Goal: Ask a question: Seek information or help from site administrators or community

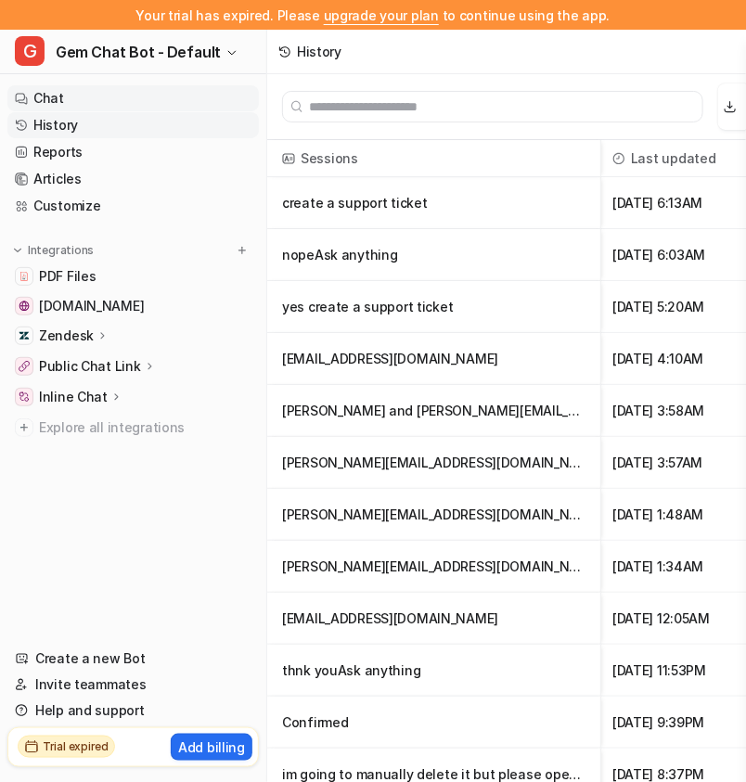
click at [184, 102] on link "Chat" at bounding box center [133, 98] width 252 height 26
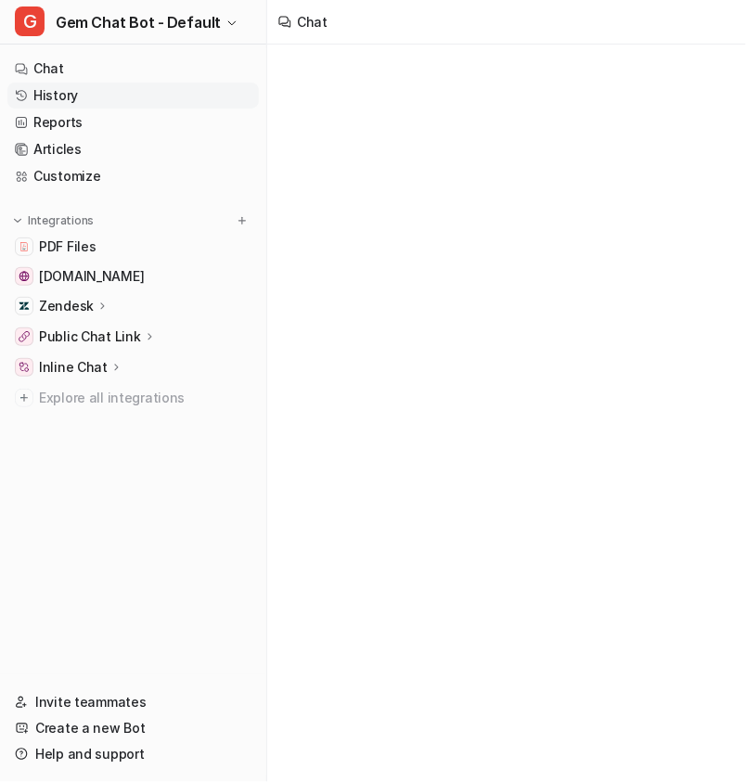
click at [150, 95] on link "History" at bounding box center [133, 96] width 252 height 26
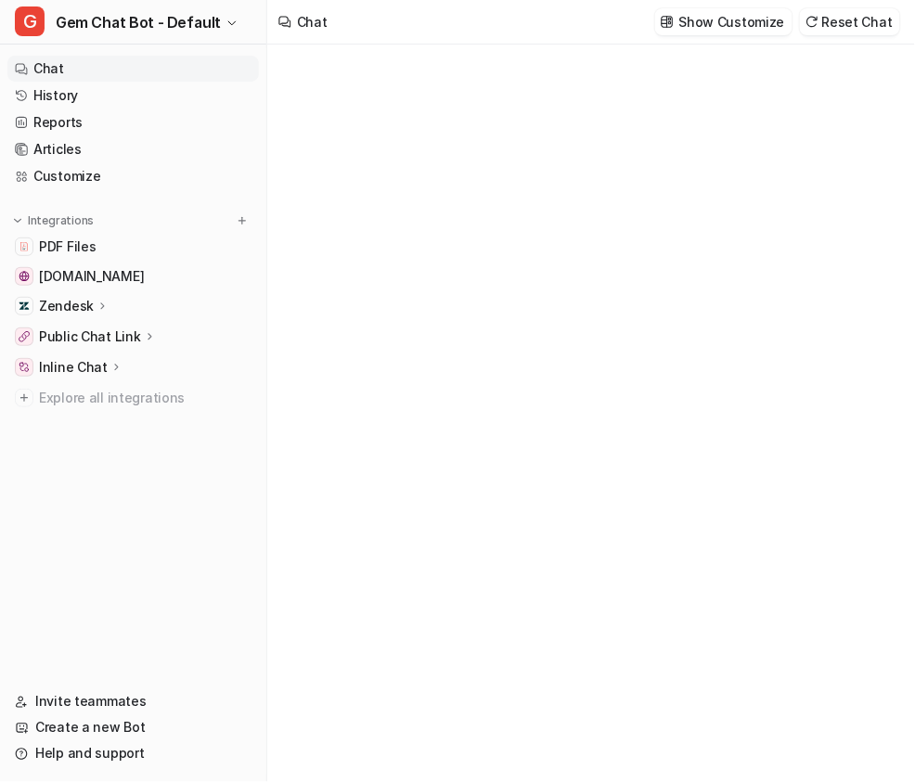
type textarea "**********"
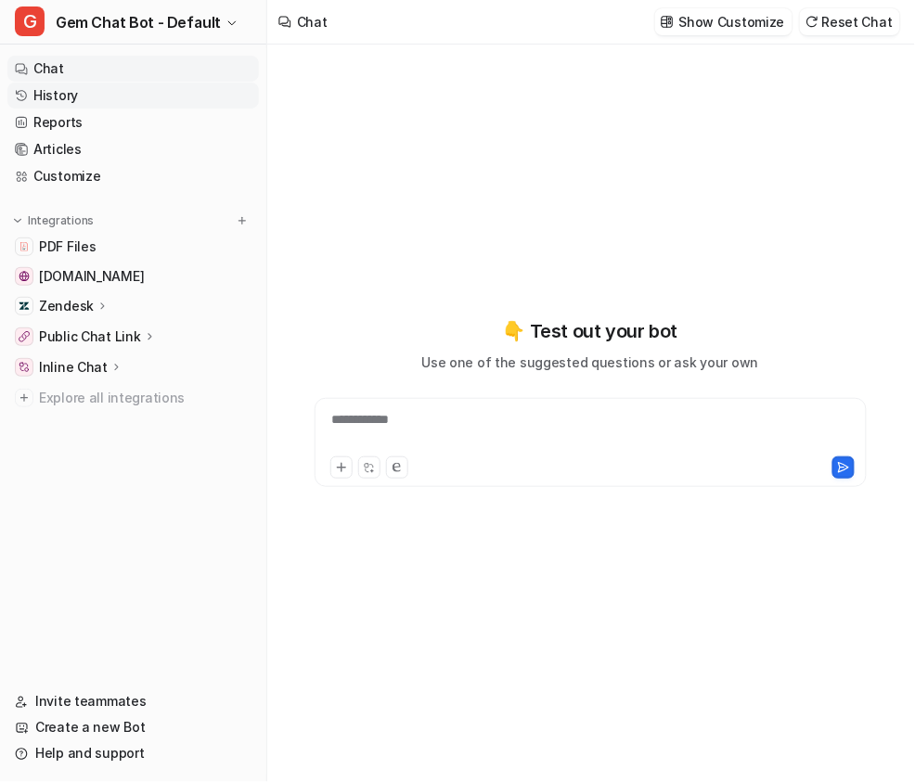
click at [155, 94] on link "History" at bounding box center [133, 96] width 252 height 26
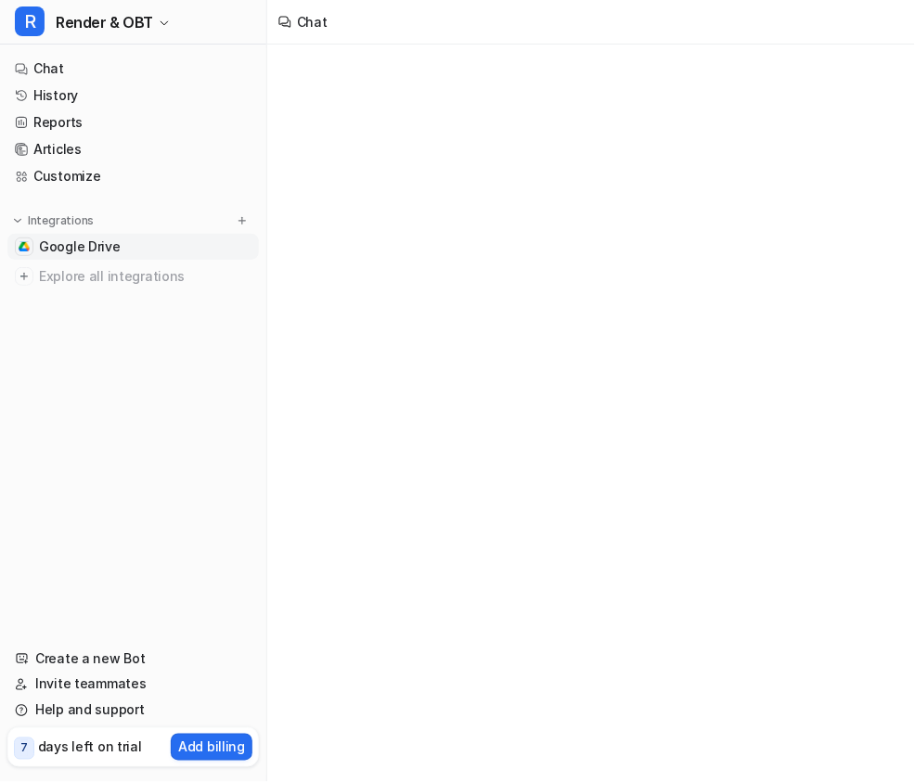
click at [125, 246] on link "Google Drive" at bounding box center [133, 247] width 252 height 26
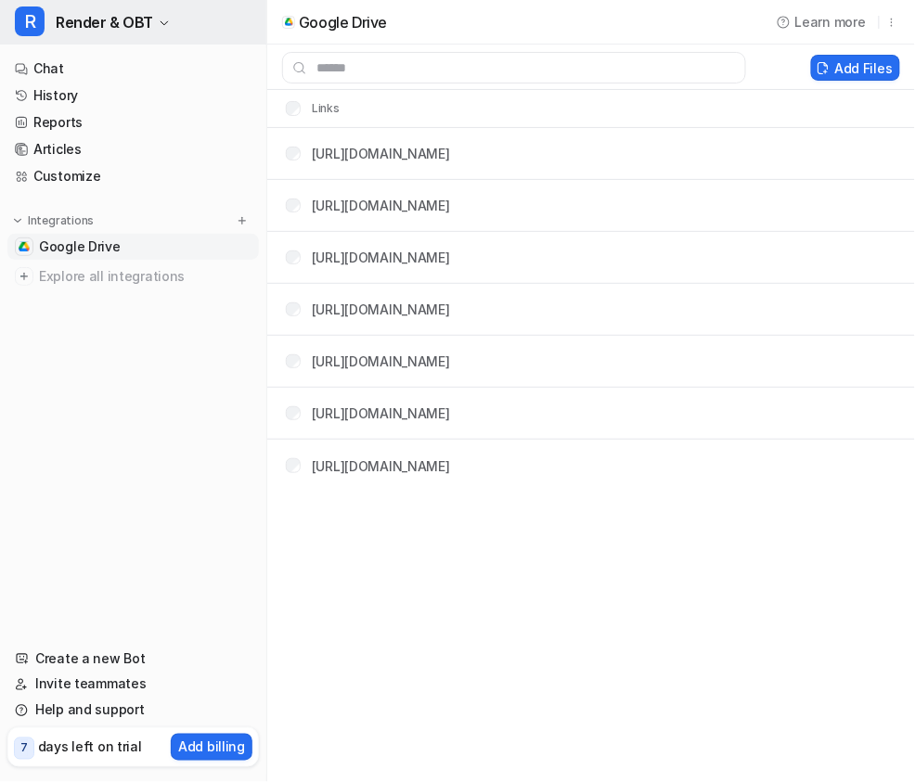
click at [136, 20] on span "Render & OBT" at bounding box center [104, 22] width 97 height 26
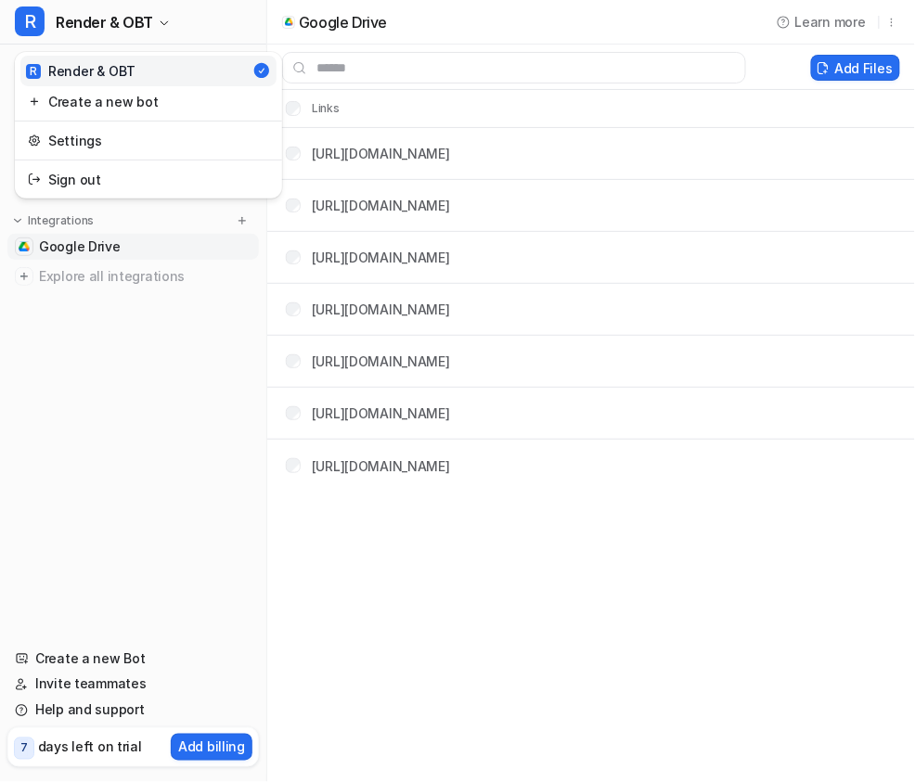
click at [457, 535] on div "R Render & OBT R Render & OBT Create a new bot Settings Sign out Chat History R…" at bounding box center [457, 391] width 915 height 782
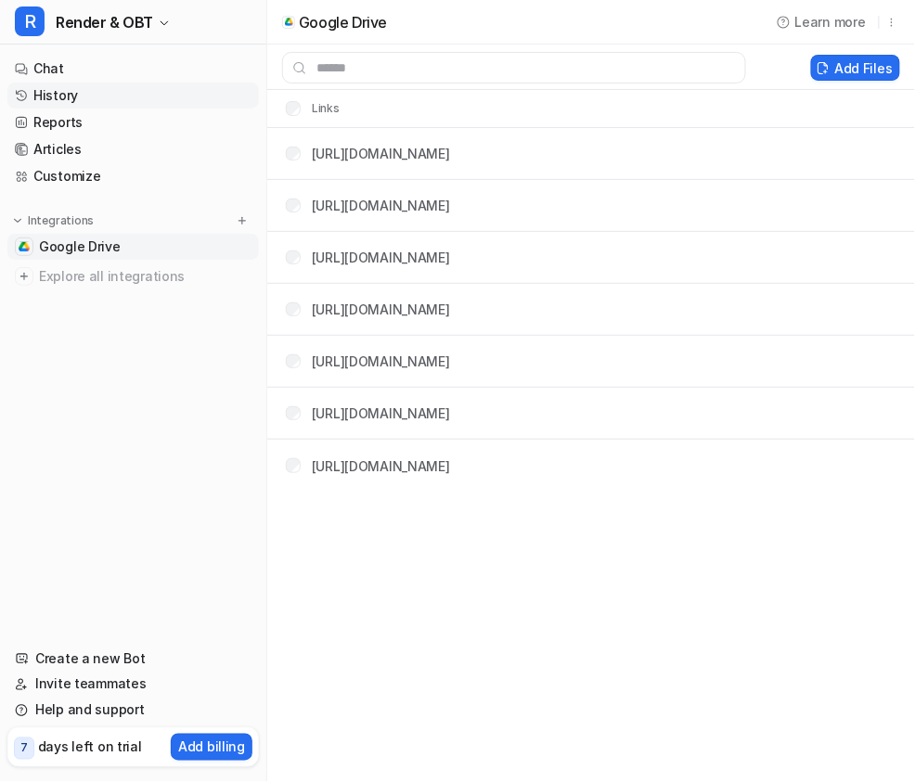
click at [78, 97] on link "History" at bounding box center [133, 96] width 252 height 26
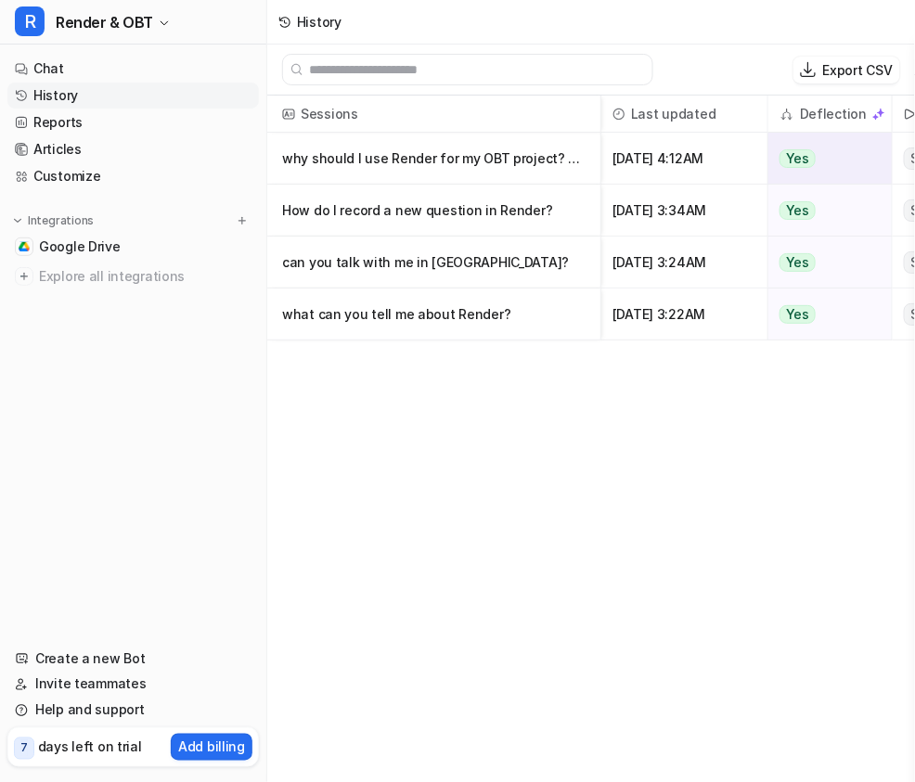
click at [450, 154] on p "why should I use Render for my OBT project? What are the pros and cons of using" at bounding box center [434, 159] width 304 height 52
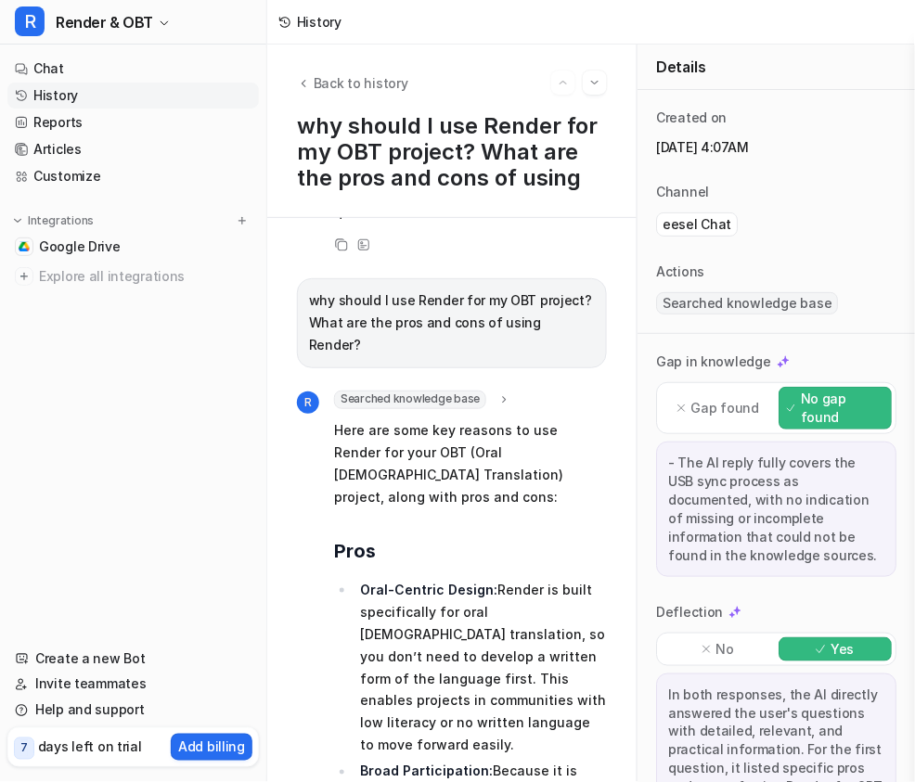
scroll to position [683, 0]
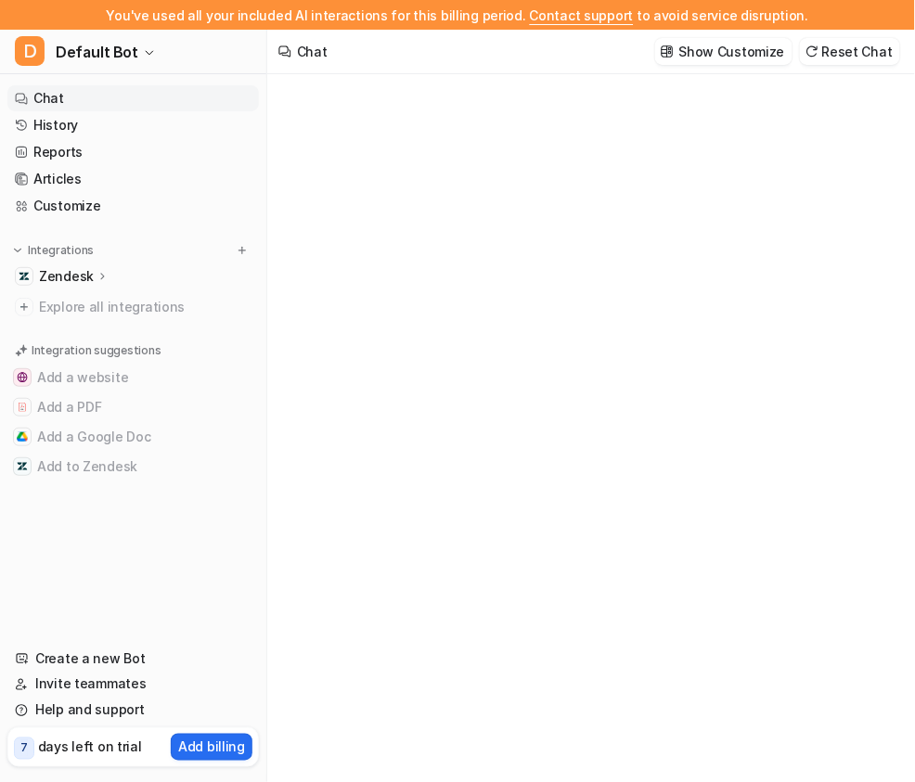
type textarea "**********"
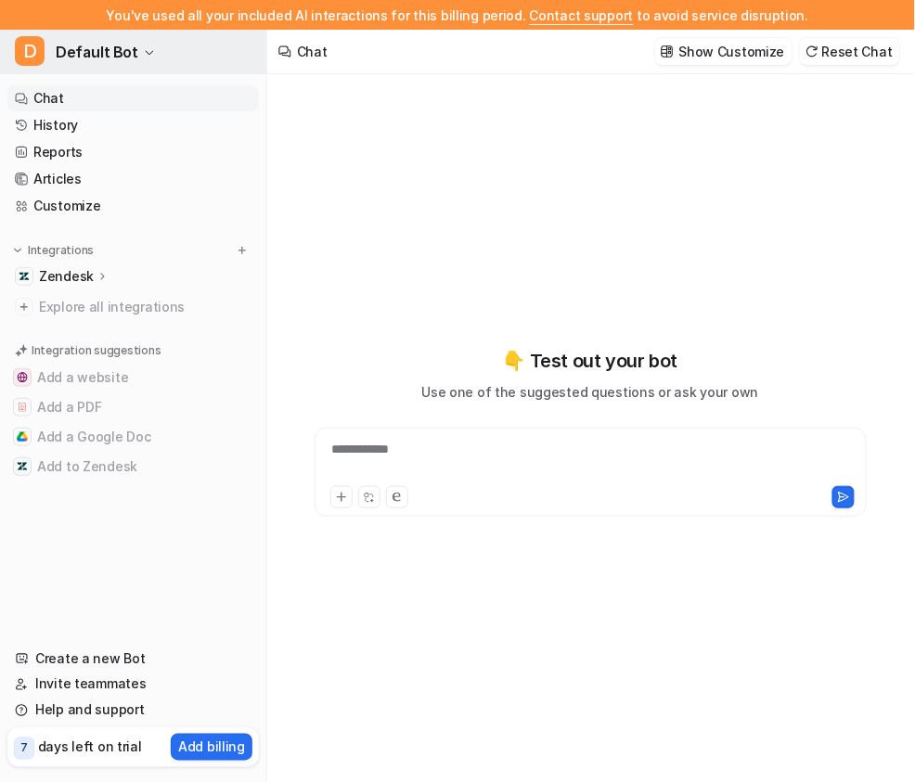
click at [144, 57] on icon "button" at bounding box center [149, 52] width 11 height 11
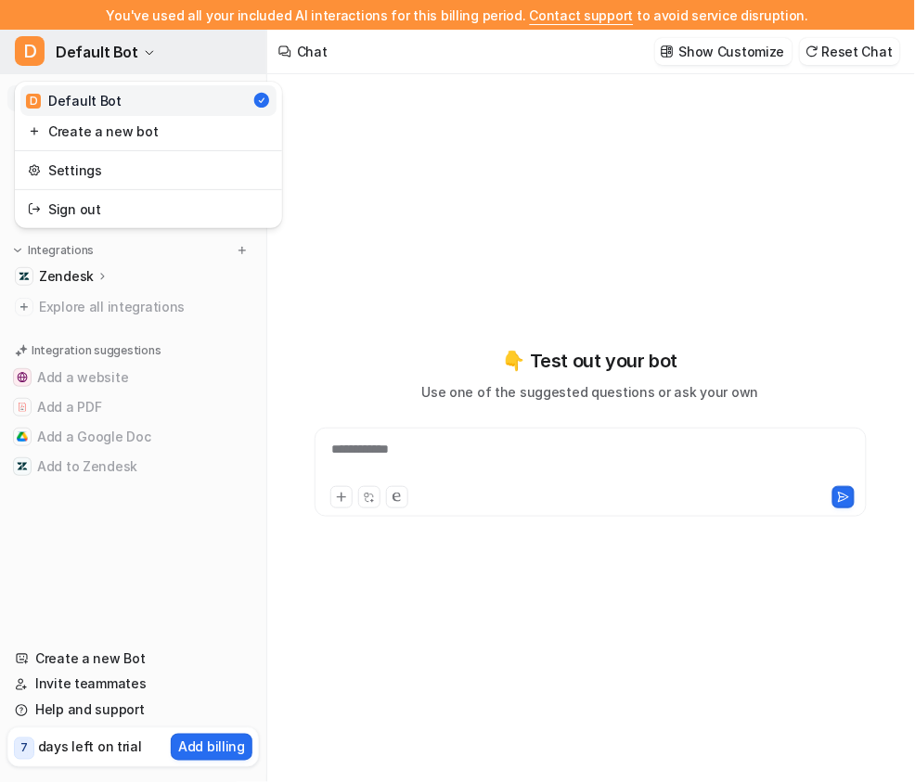
click at [144, 57] on icon "button" at bounding box center [149, 52] width 11 height 11
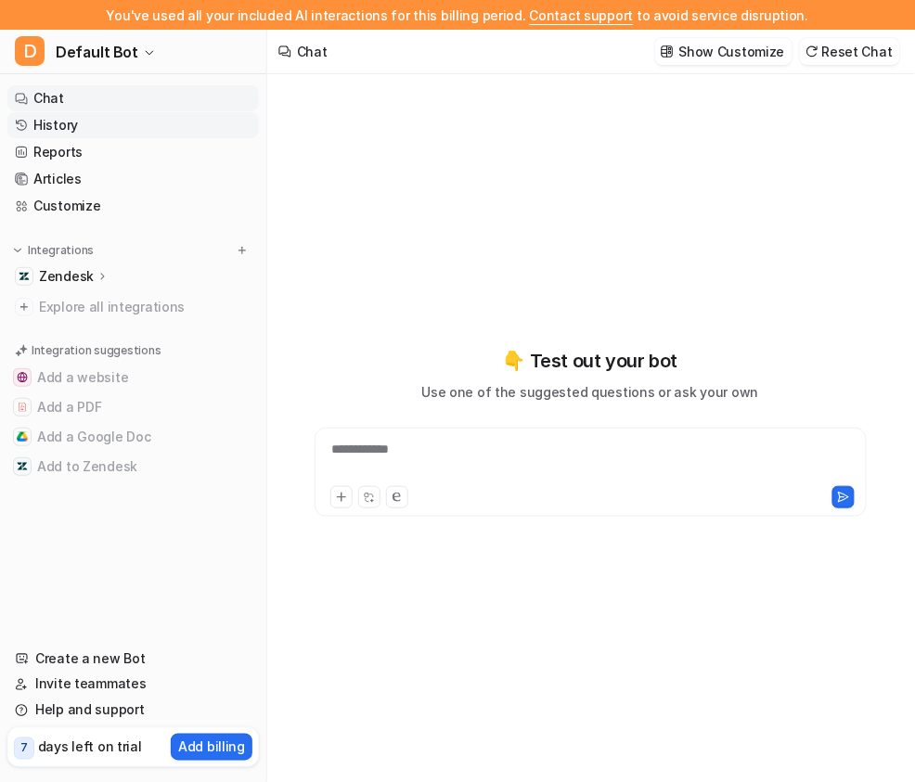
click at [121, 128] on link "History" at bounding box center [133, 125] width 252 height 26
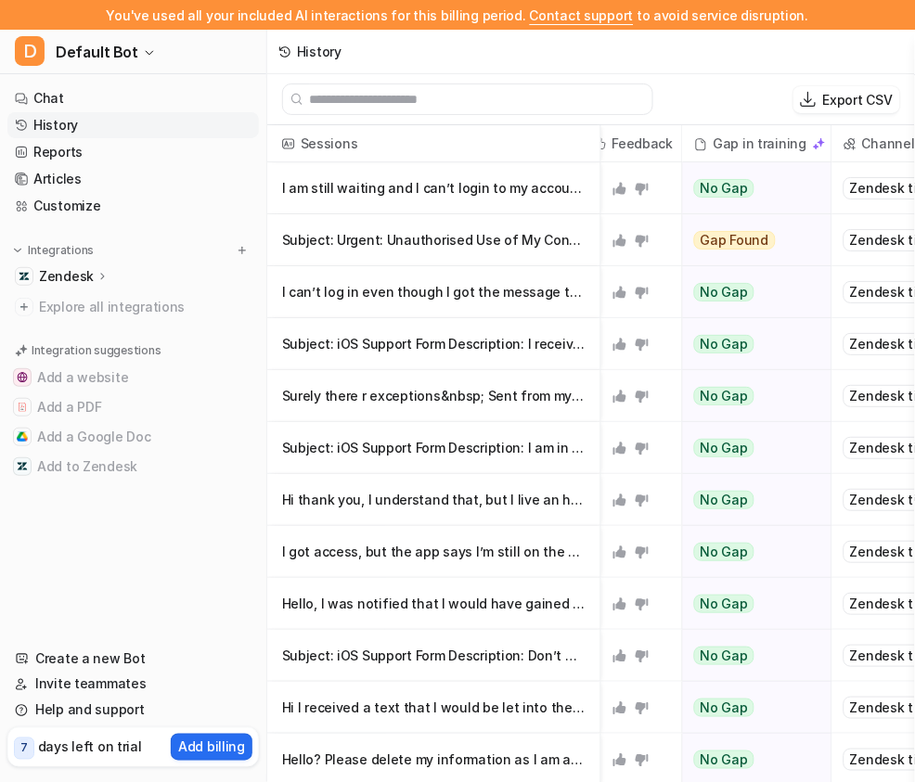
scroll to position [0, 552]
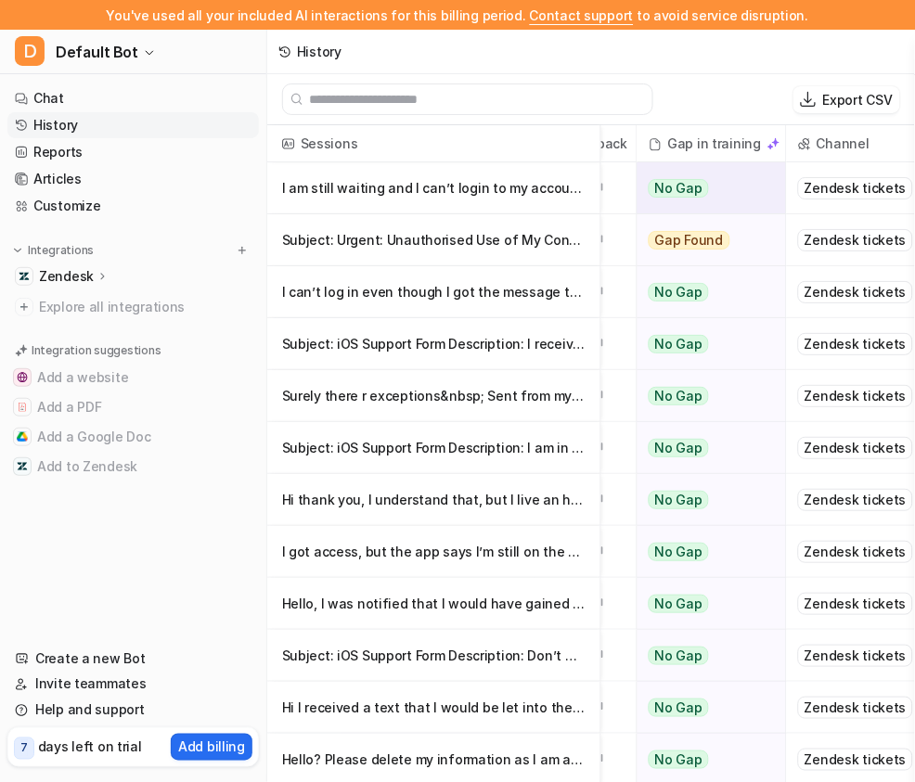
click at [490, 188] on p "I am still waiting and I can’t login to my account&nbsp;" at bounding box center [434, 188] width 304 height 52
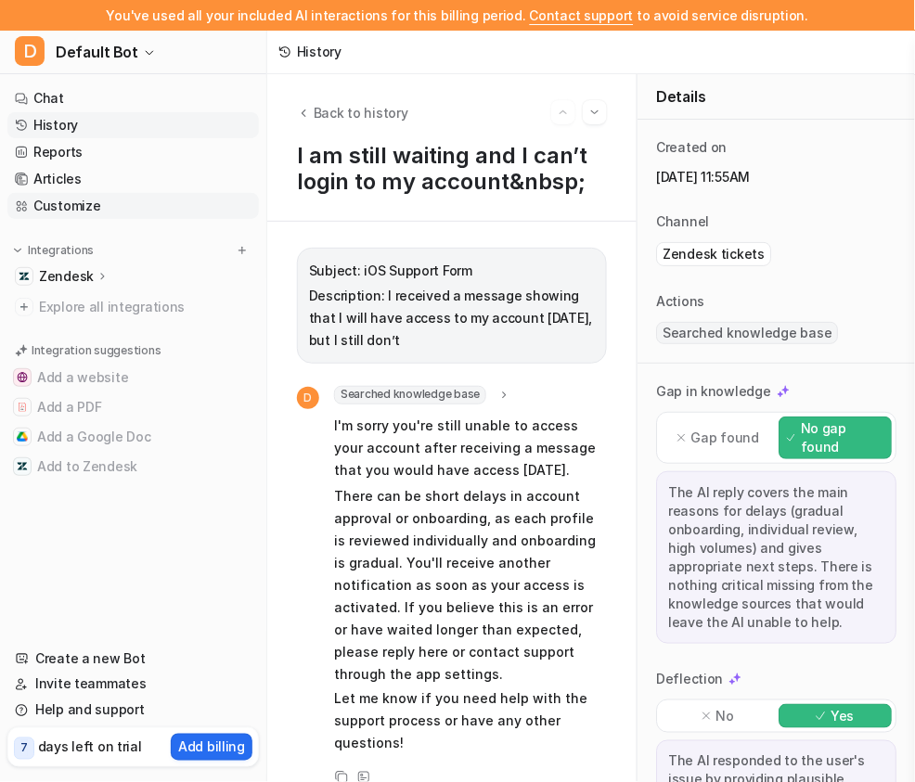
click at [122, 210] on link "Customize" at bounding box center [133, 206] width 252 height 26
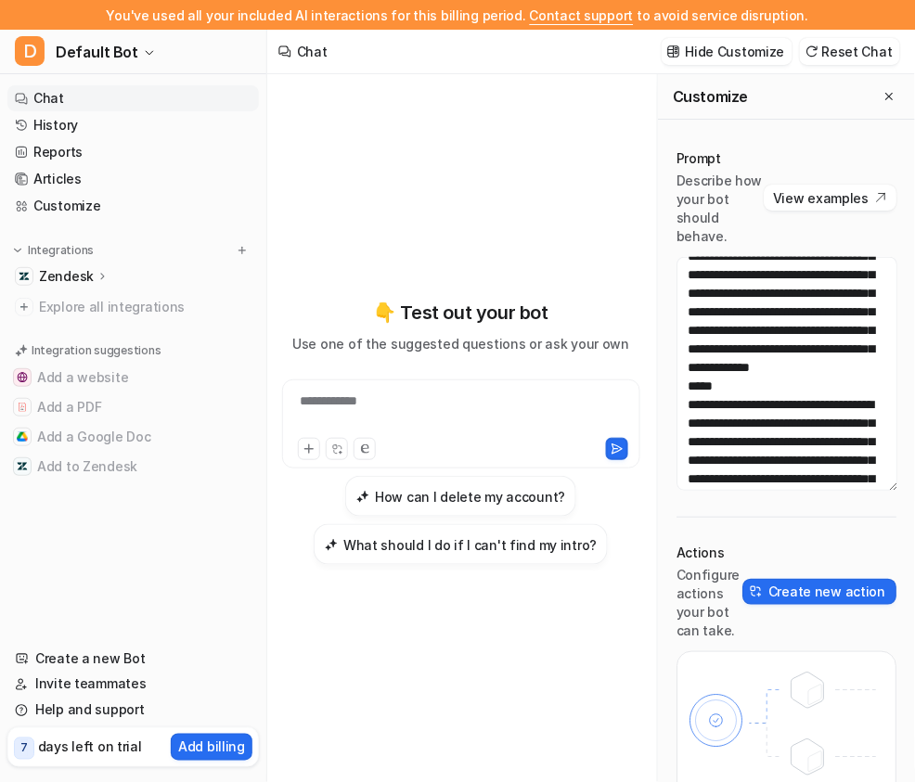
scroll to position [1117, 0]
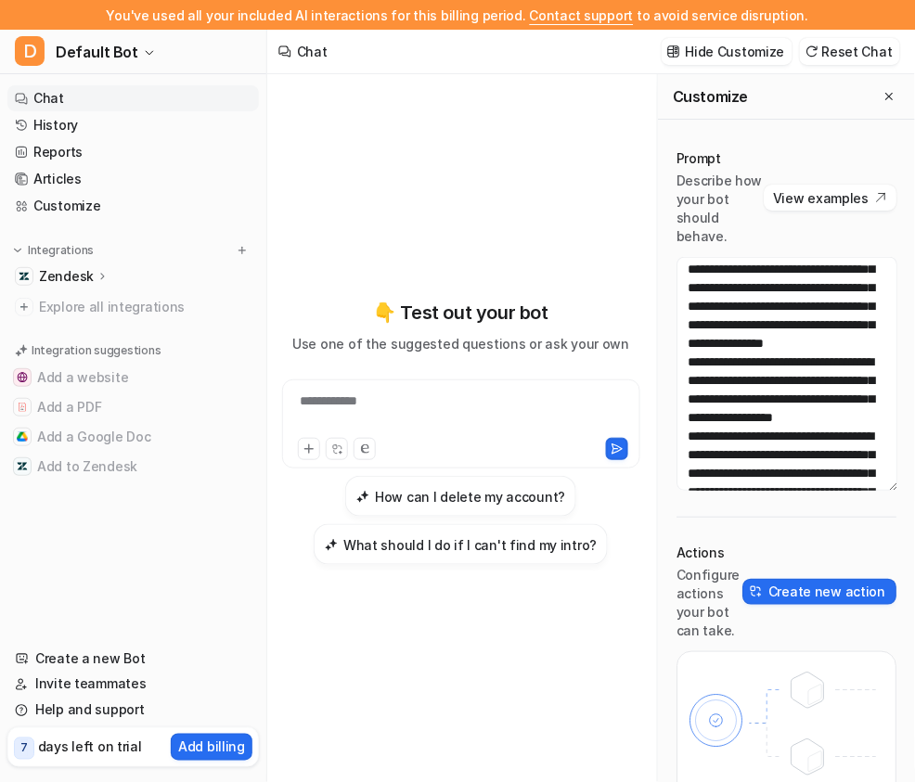
click at [87, 273] on p "Zendesk" at bounding box center [66, 276] width 55 height 19
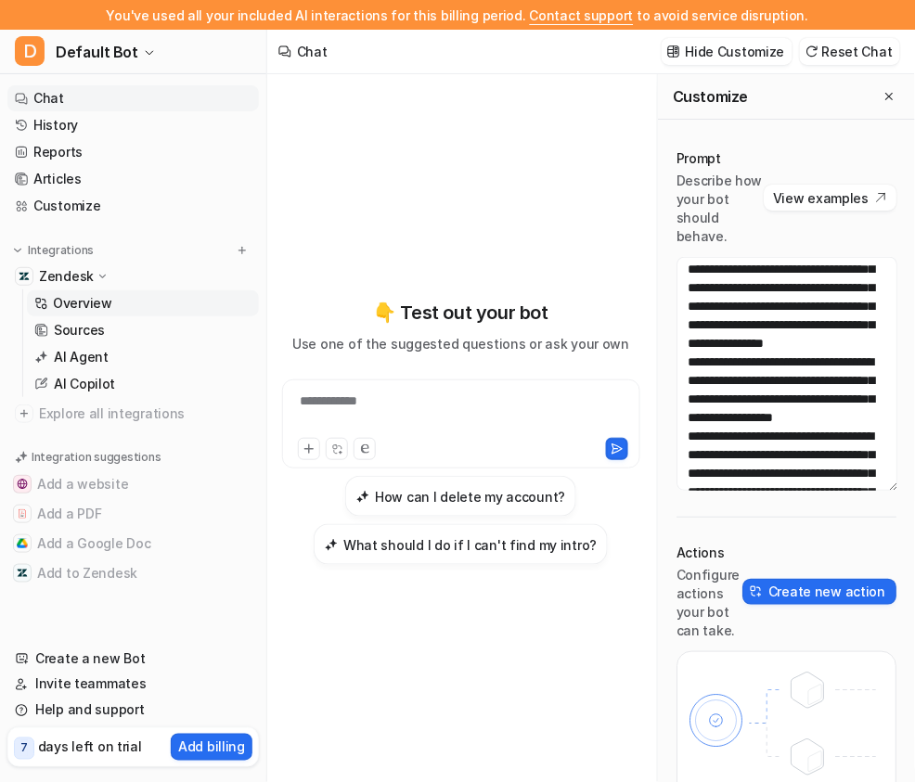
click at [97, 311] on p "Overview" at bounding box center [82, 303] width 59 height 19
click at [104, 332] on link "Sources" at bounding box center [143, 330] width 232 height 26
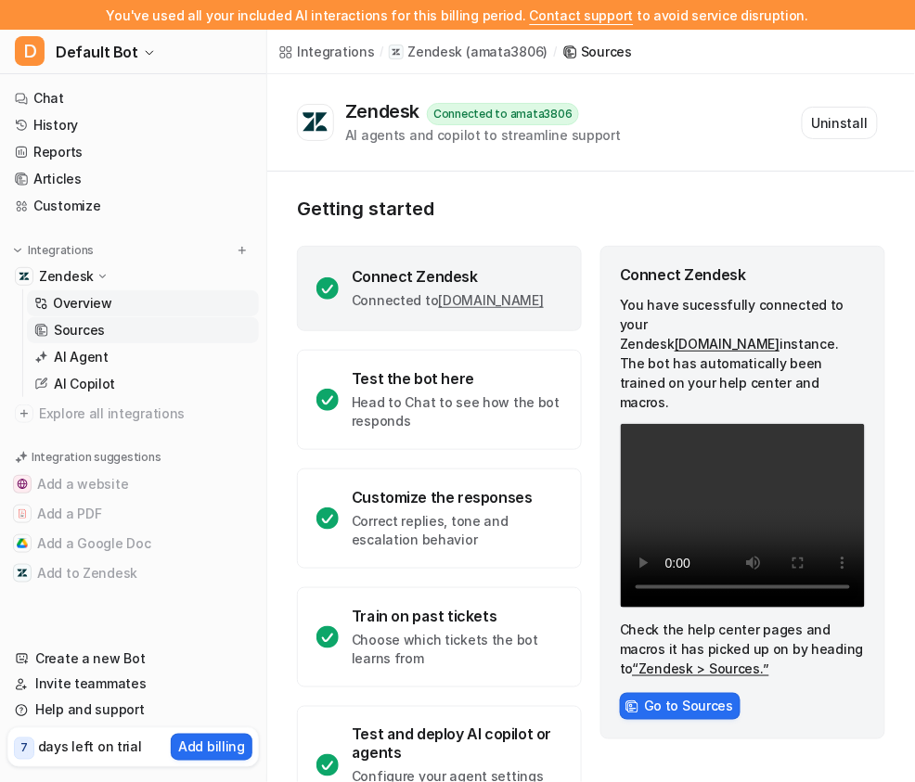
click at [104, 302] on p "Overview" at bounding box center [82, 303] width 59 height 19
click at [106, 328] on link "Sources" at bounding box center [143, 330] width 232 height 26
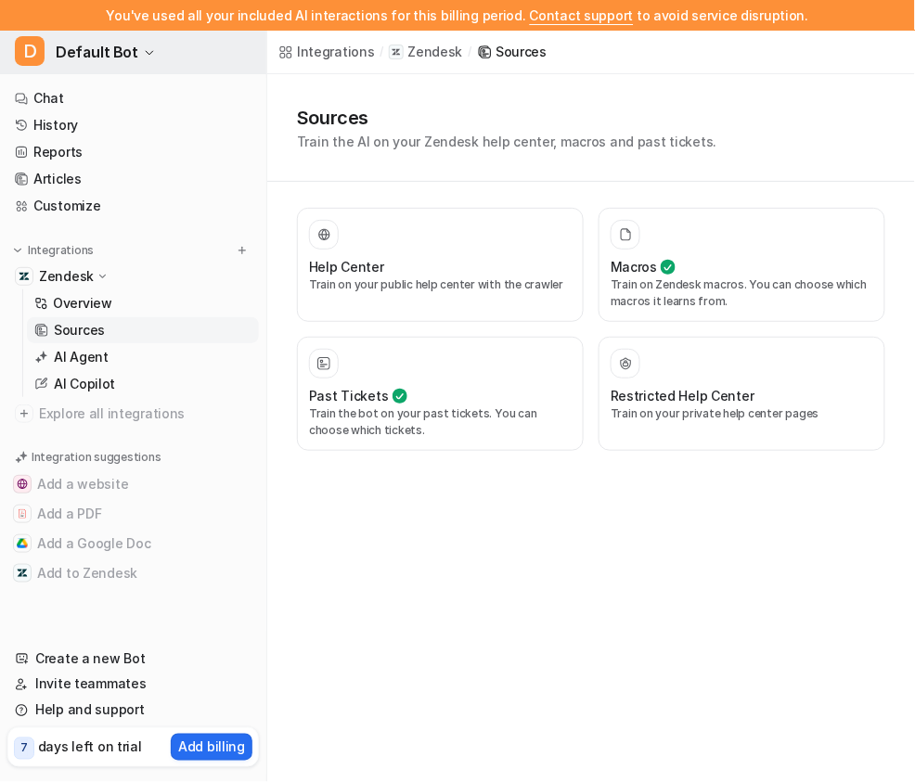
click at [91, 61] on span "Default Bot" at bounding box center [97, 52] width 83 height 26
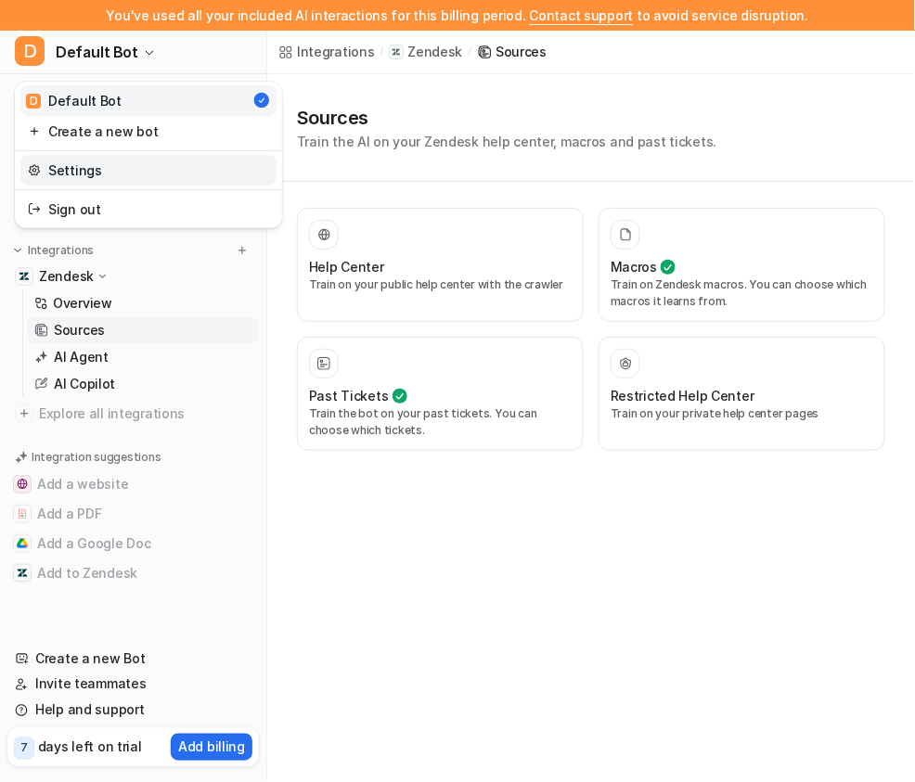
click at [73, 175] on link "Settings" at bounding box center [148, 170] width 256 height 31
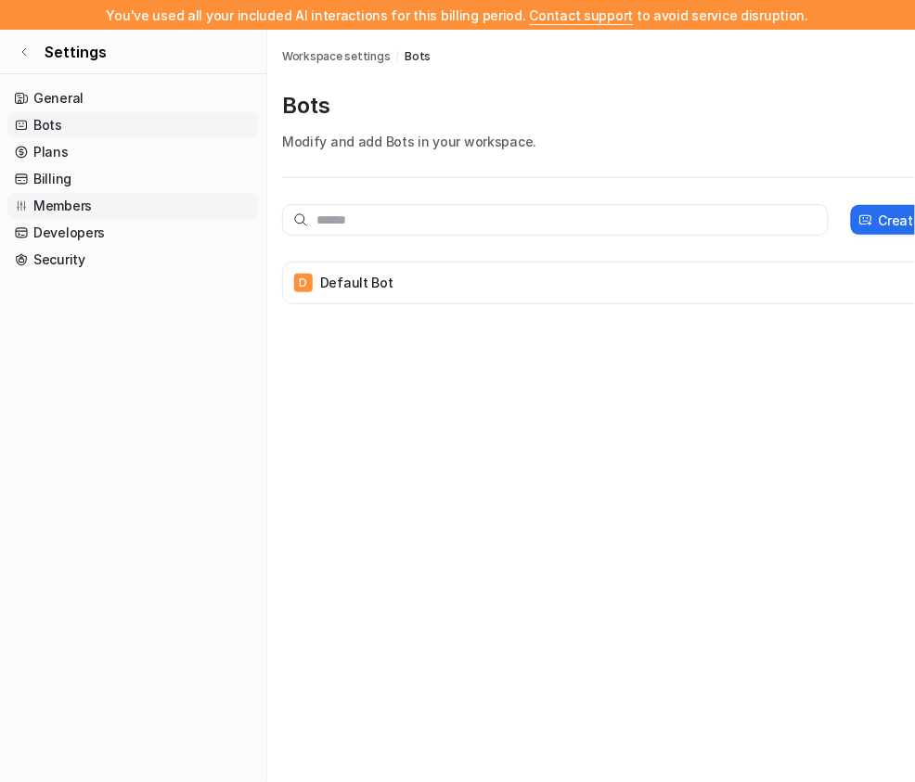
click at [79, 209] on link "Members" at bounding box center [133, 206] width 252 height 26
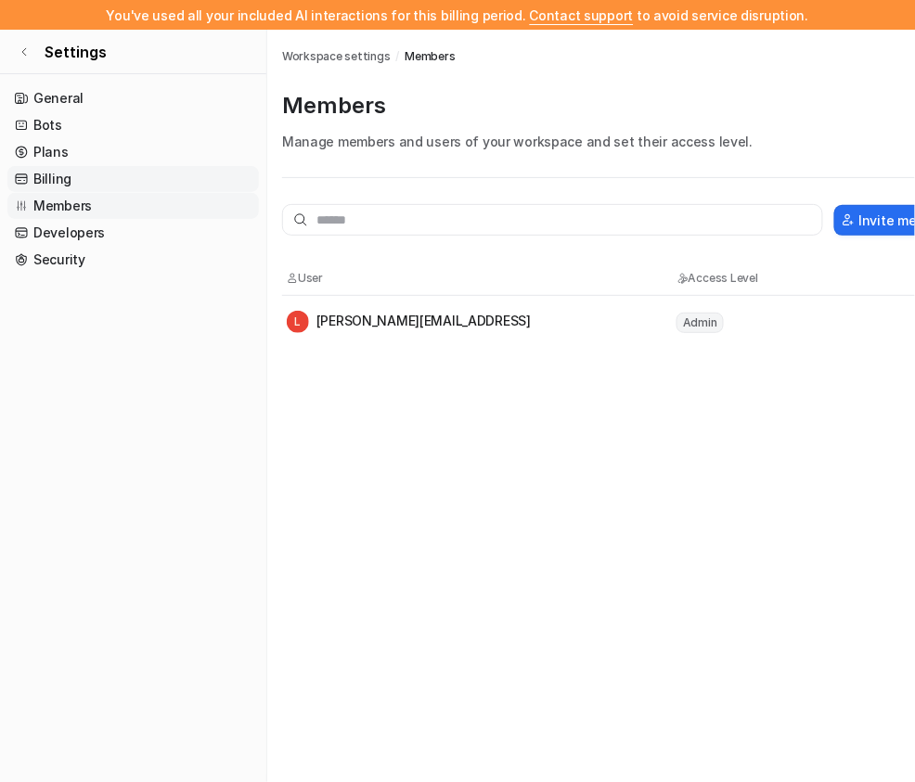
click at [93, 174] on link "Billing" at bounding box center [133, 179] width 252 height 26
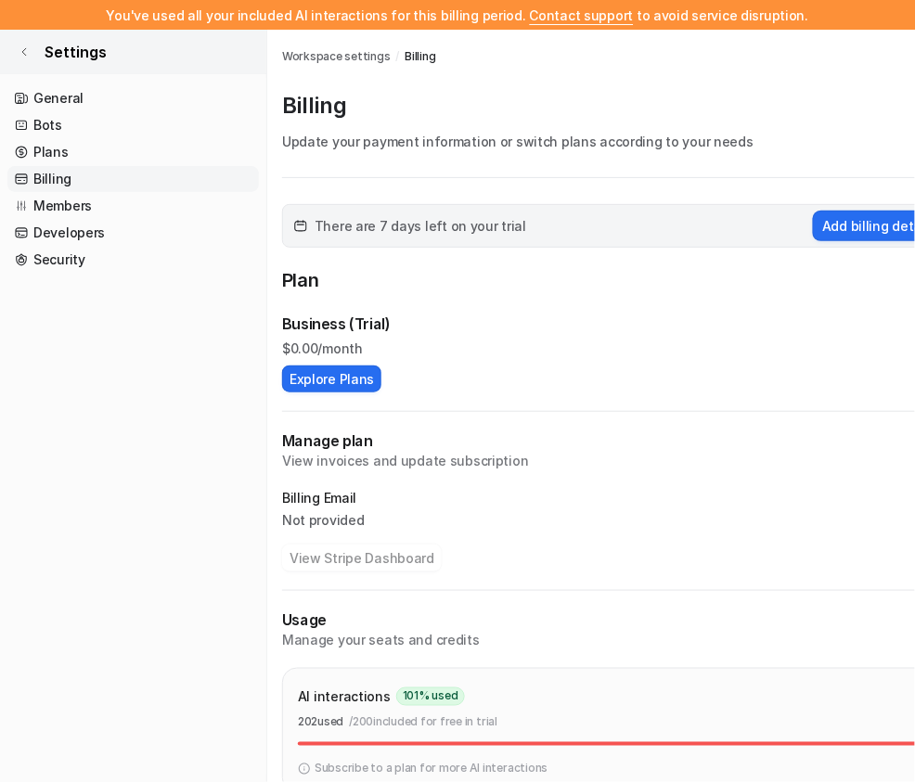
click at [25, 53] on icon at bounding box center [24, 51] width 11 height 11
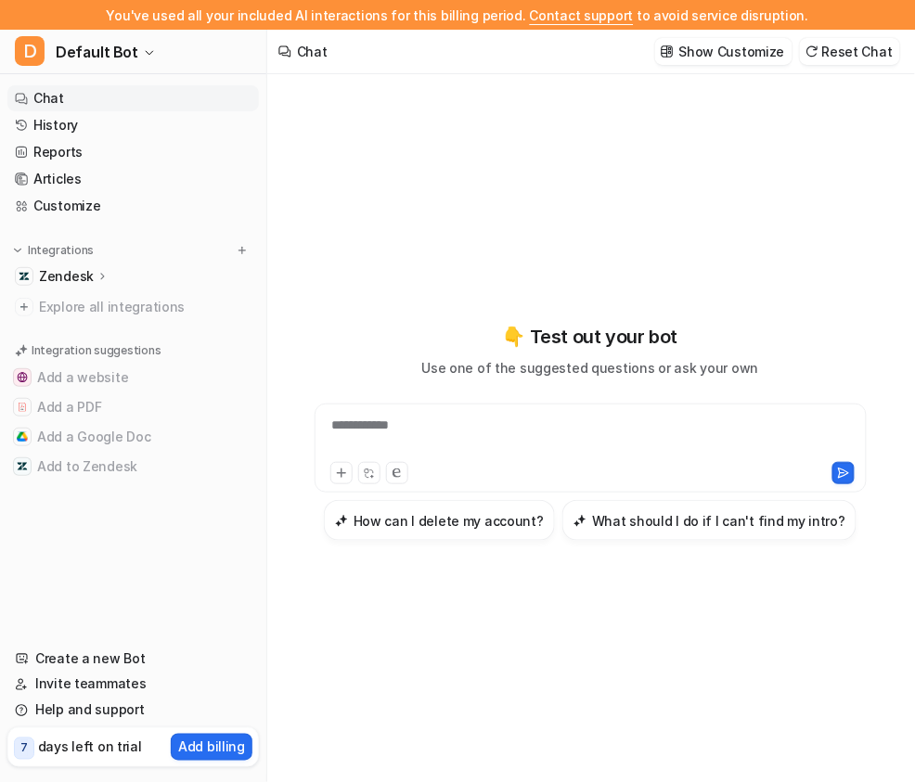
click at [446, 446] on div "**********" at bounding box center [591, 437] width 544 height 43
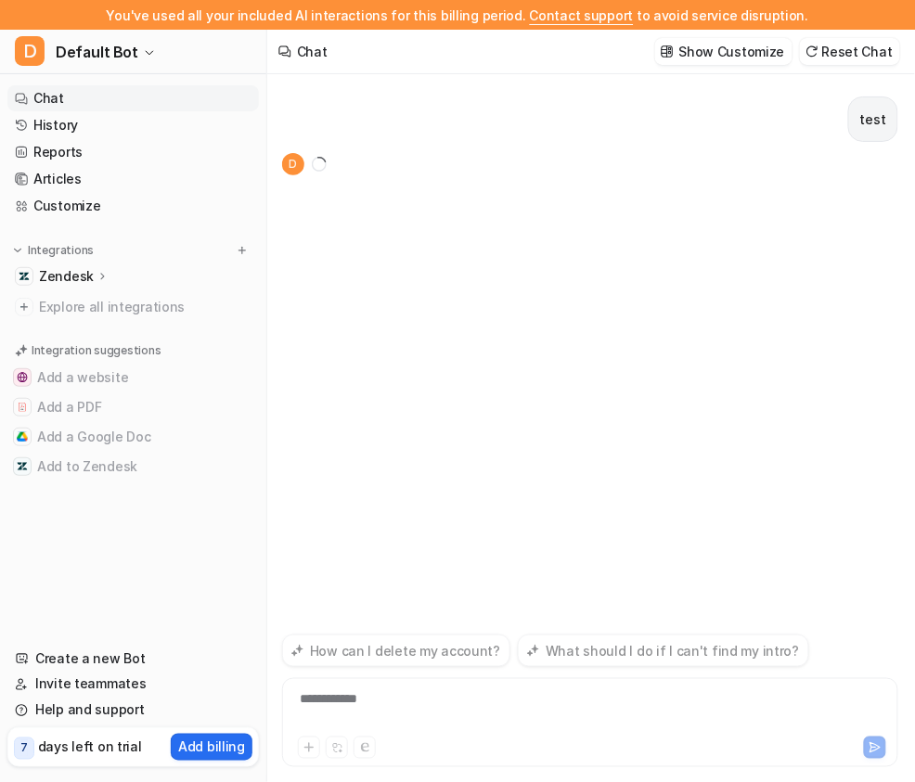
scroll to position [30, 0]
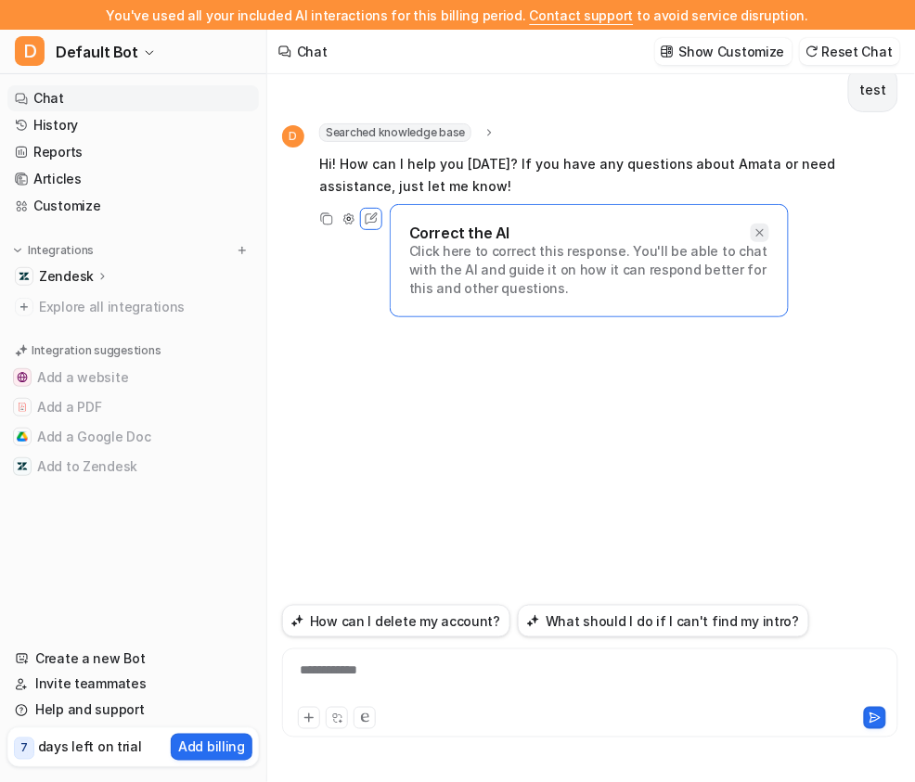
click at [757, 226] on icon at bounding box center [760, 232] width 13 height 13
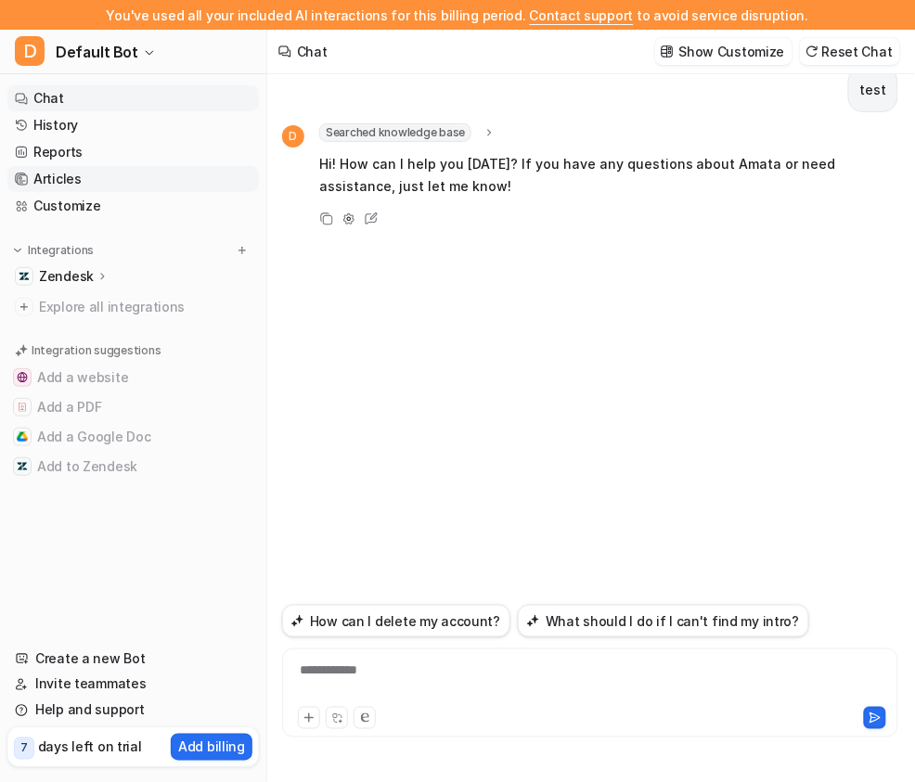
click at [126, 176] on link "Articles" at bounding box center [133, 179] width 252 height 26
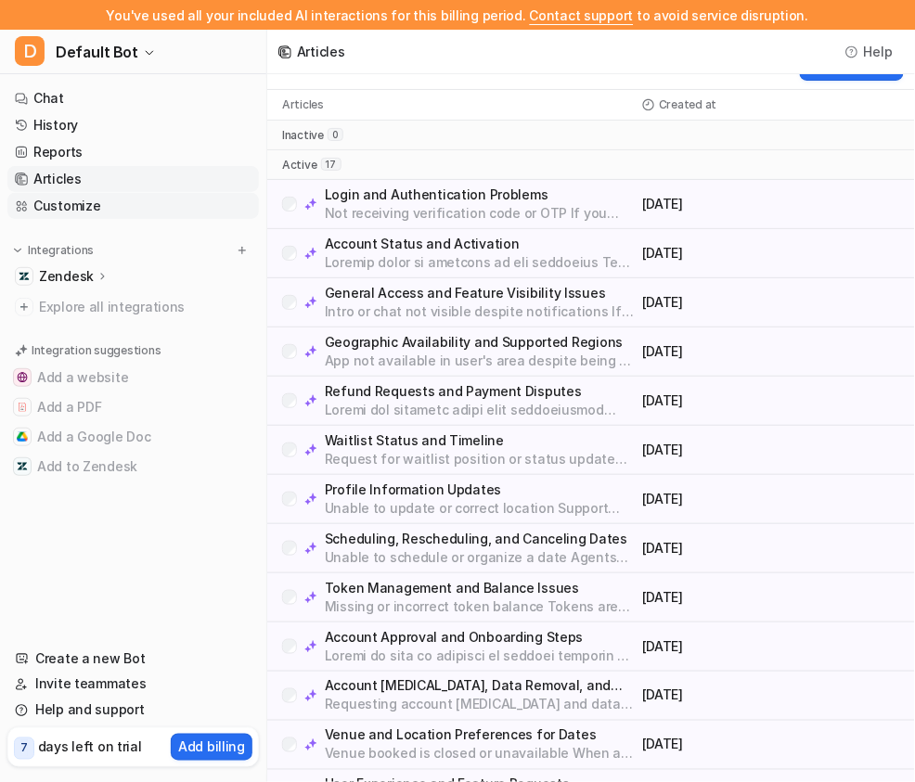
click at [84, 208] on link "Customize" at bounding box center [133, 206] width 252 height 26
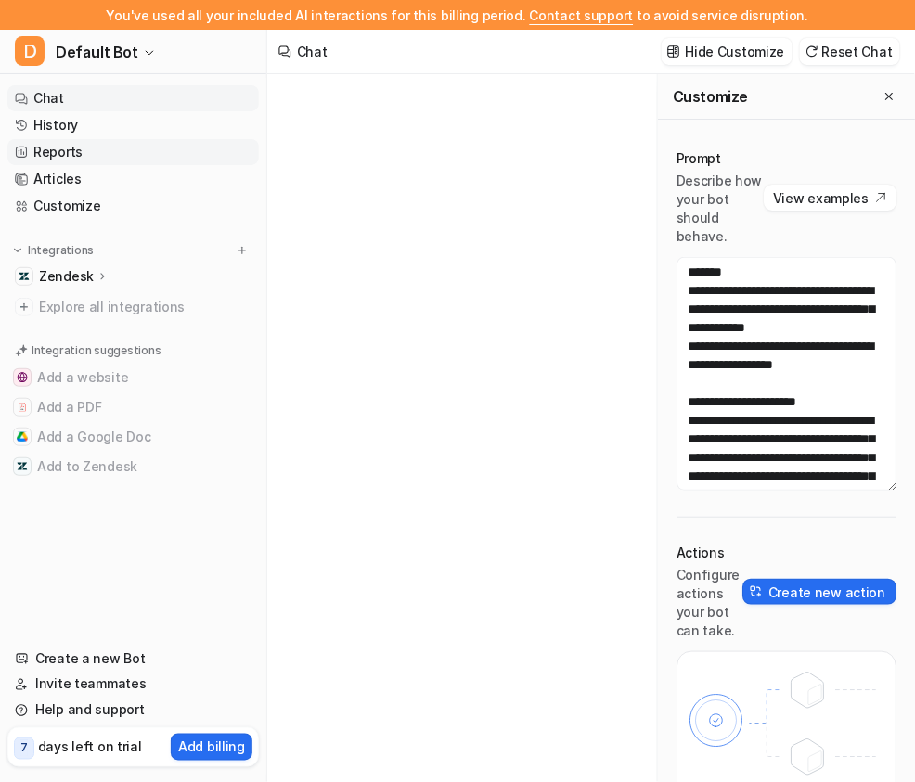
click at [75, 147] on link "Reports" at bounding box center [133, 152] width 252 height 26
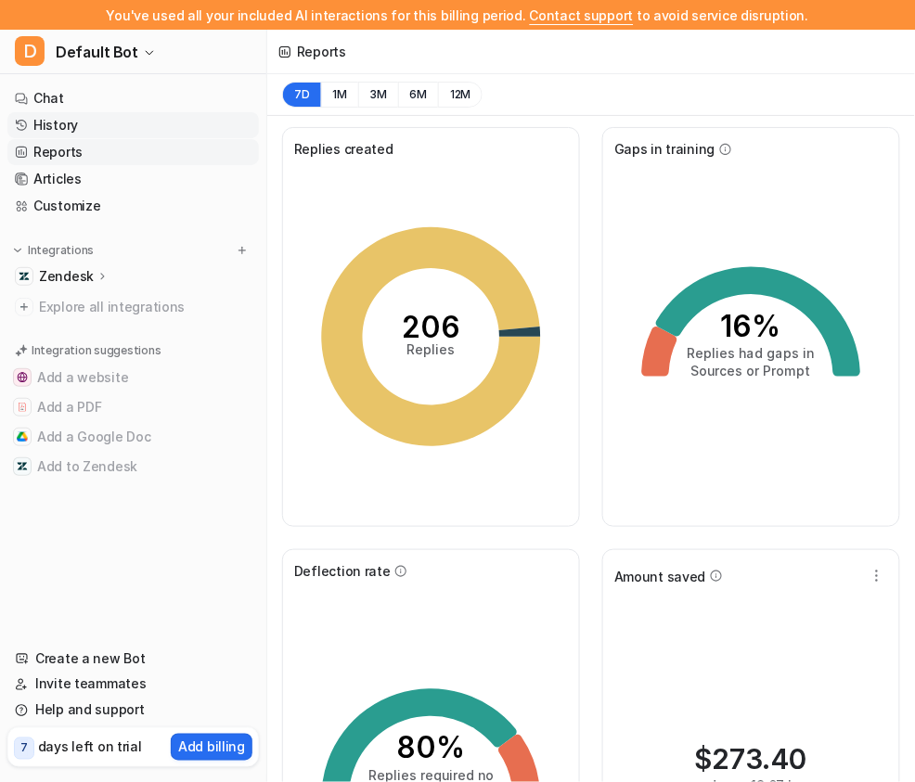
click at [103, 133] on link "History" at bounding box center [133, 125] width 252 height 26
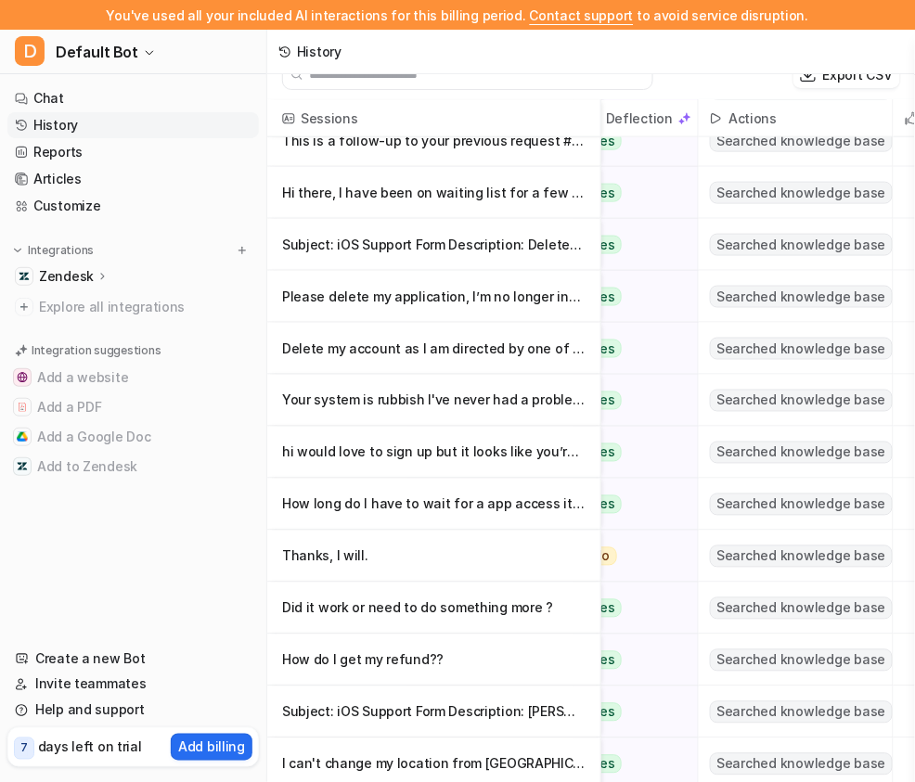
scroll to position [4544, 0]
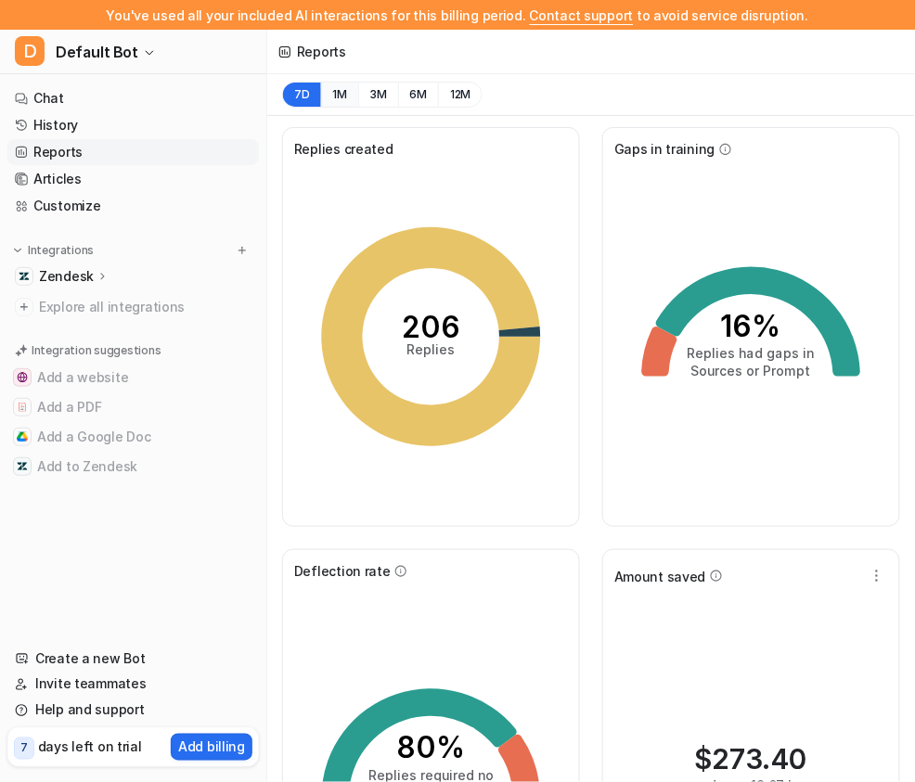
click at [335, 95] on button "1M" at bounding box center [340, 95] width 38 height 26
click at [162, 212] on link "Customize" at bounding box center [133, 206] width 252 height 26
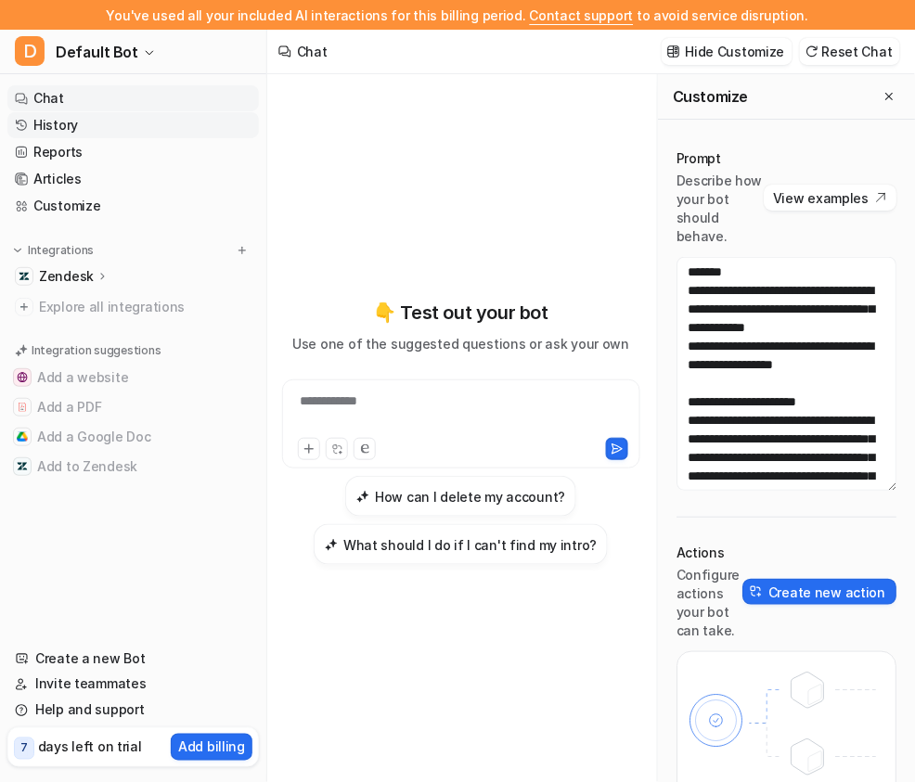
click at [150, 126] on link "History" at bounding box center [133, 125] width 252 height 26
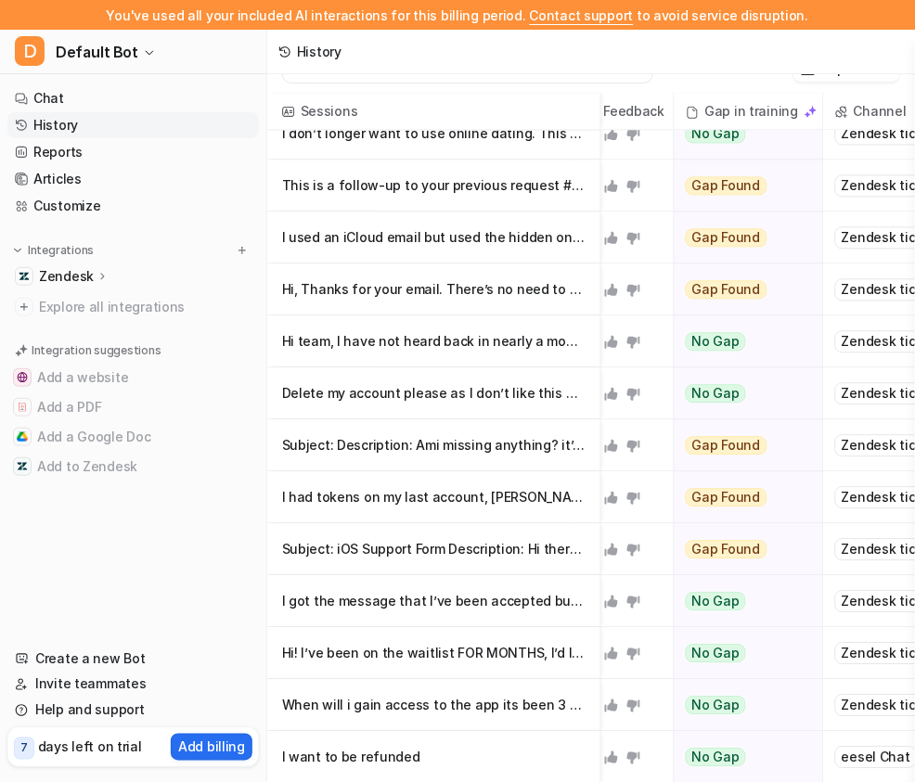
scroll to position [9015, 461]
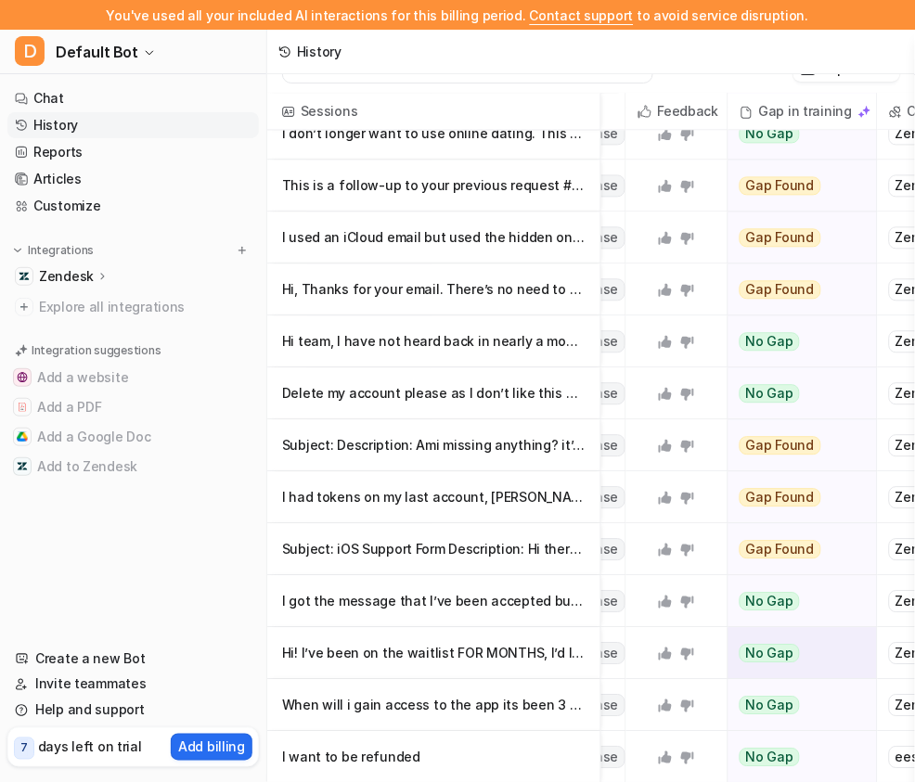
click at [532, 660] on p "Hi! I’ve been on the waitlist FOR MONTHS, I’d love to be able to use the app, it" at bounding box center [434, 654] width 304 height 52
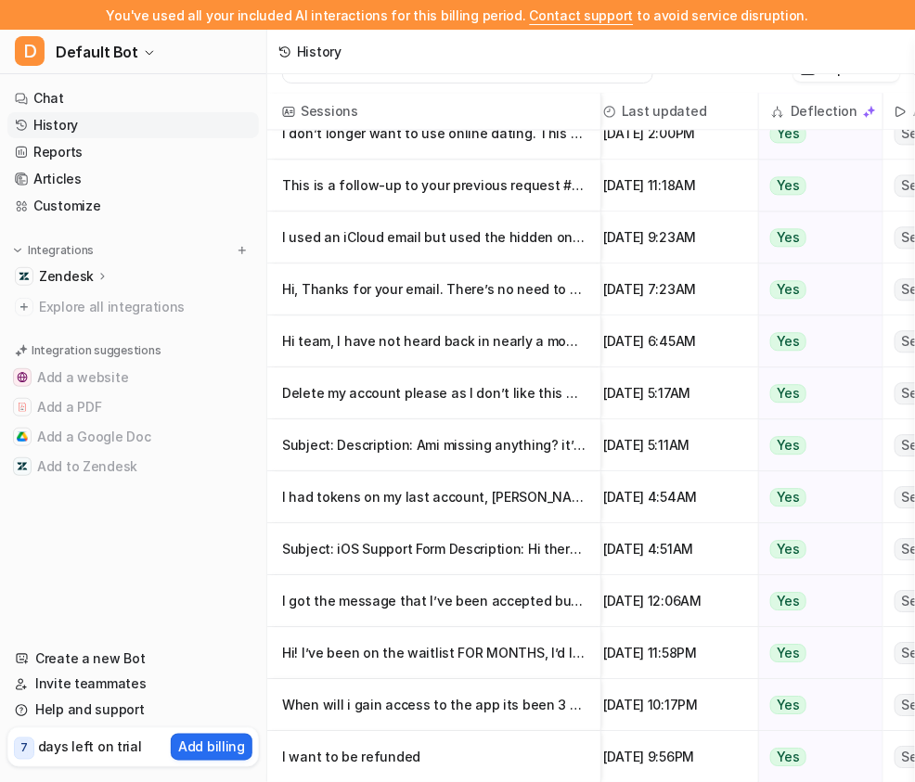
scroll to position [9015, 0]
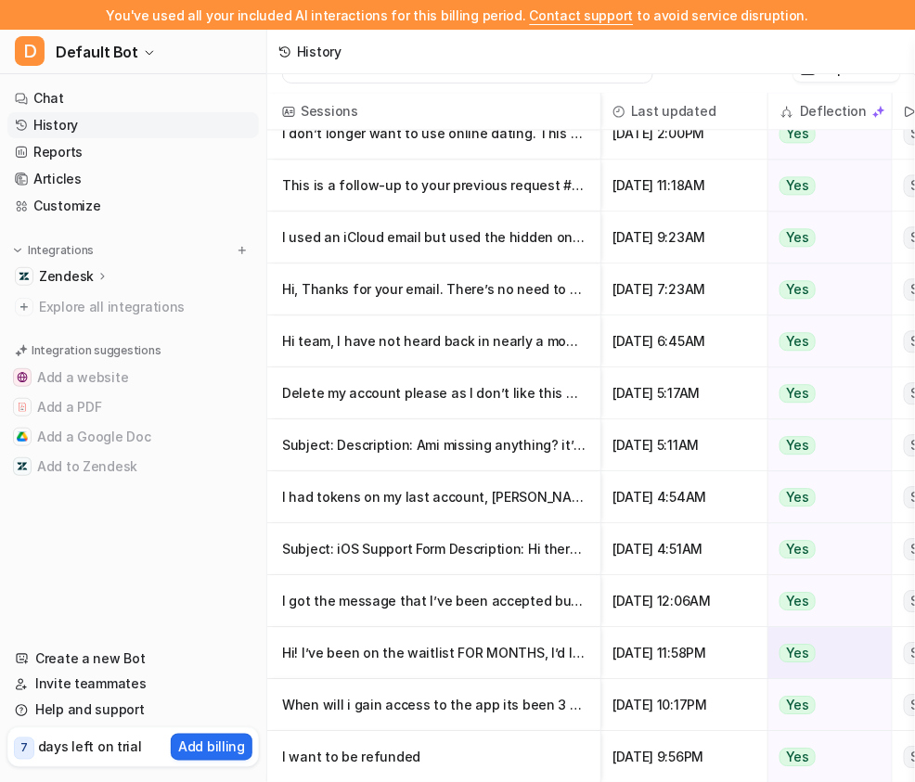
click at [458, 645] on p "Hi! I’ve been on the waitlist FOR MONTHS, I’d love to be able to use the app, it" at bounding box center [434, 654] width 304 height 52
click at [459, 650] on p "Hi! I’ve been on the waitlist FOR MONTHS, I’d love to be able to use the app, it" at bounding box center [434, 654] width 304 height 52
click at [445, 652] on p "Hi! I’ve been on the waitlist FOR MONTHS, I’d love to be able to use the app, it" at bounding box center [434, 654] width 304 height 52
click at [444, 706] on p "When will i gain access to the app its been 3 months already" at bounding box center [434, 706] width 304 height 52
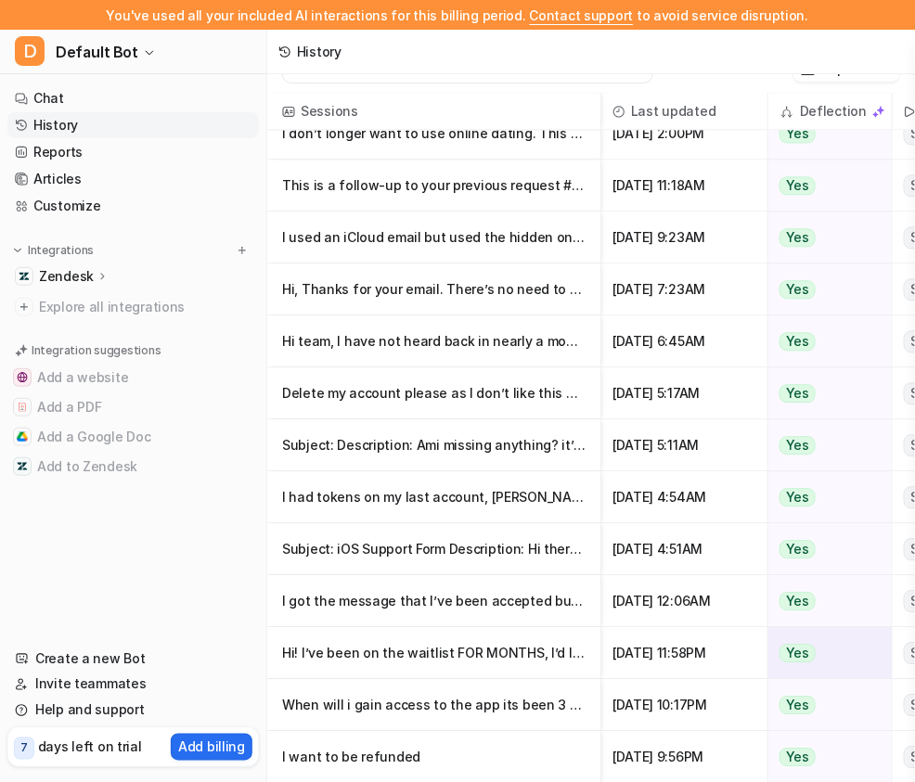
click at [450, 659] on p "Hi! I’ve been on the waitlist FOR MONTHS, I’d love to be able to use the app, it" at bounding box center [434, 654] width 304 height 52
click at [375, 658] on p "Hi! I’ve been on the waitlist FOR MONTHS, I’d love to be able to use the app, it" at bounding box center [434, 654] width 304 height 52
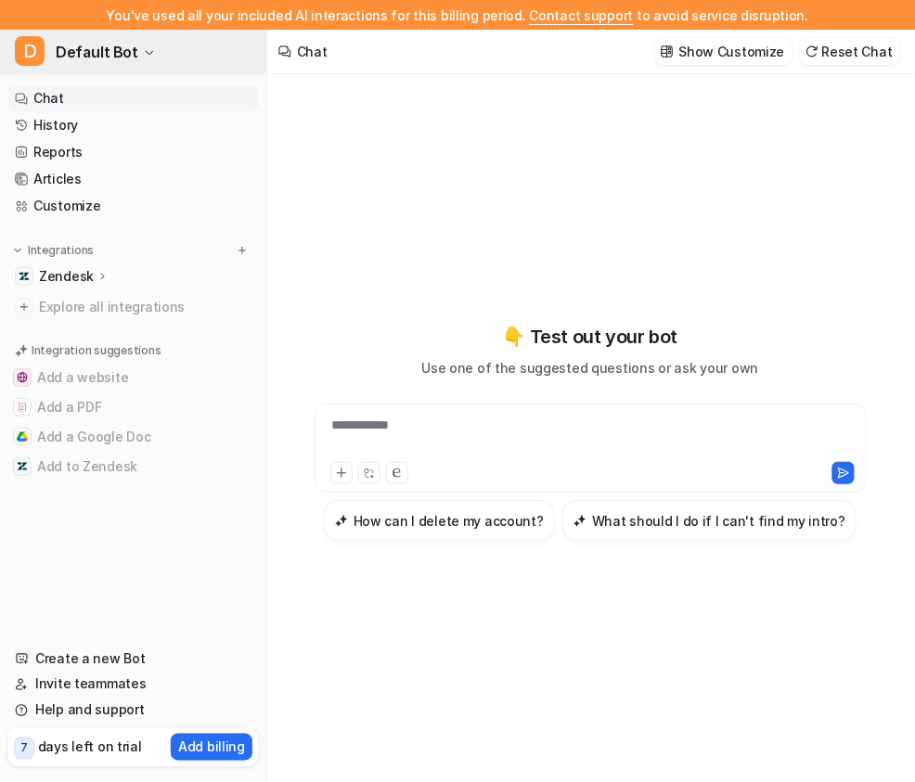
click at [101, 52] on span "Default Bot" at bounding box center [97, 52] width 83 height 26
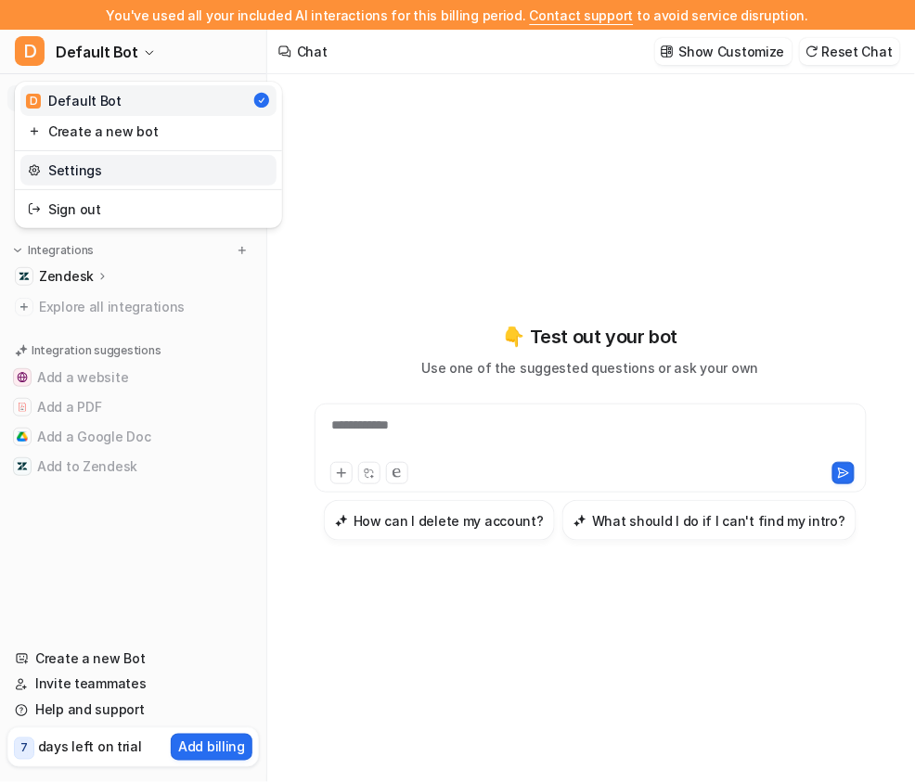
click at [88, 162] on link "Settings" at bounding box center [148, 170] width 256 height 31
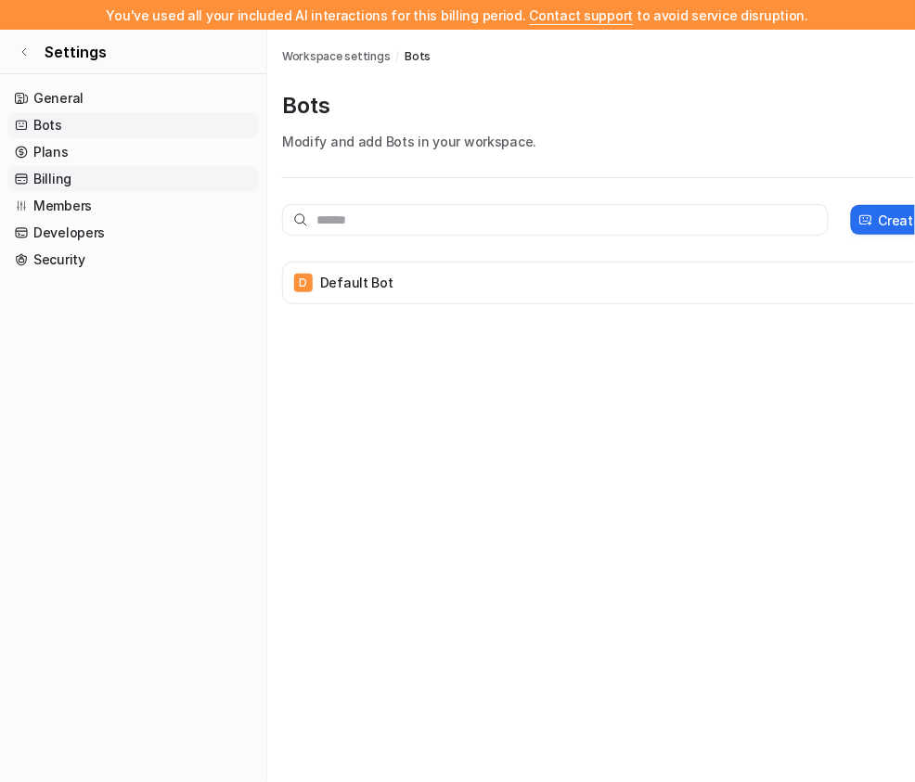
click at [99, 176] on link "Billing" at bounding box center [133, 179] width 252 height 26
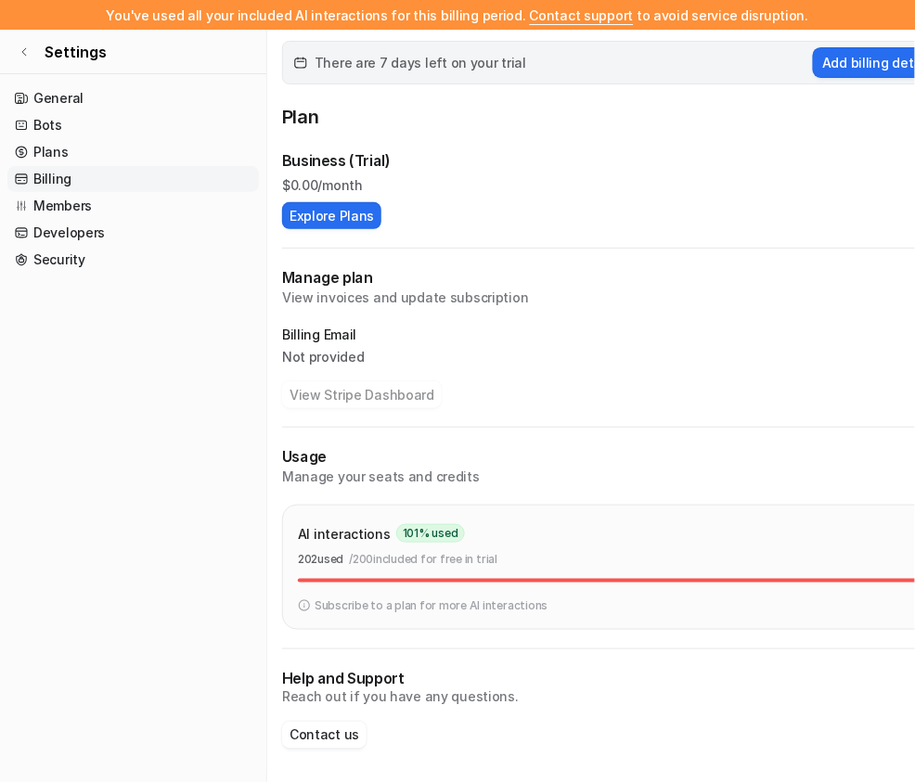
scroll to position [163, 57]
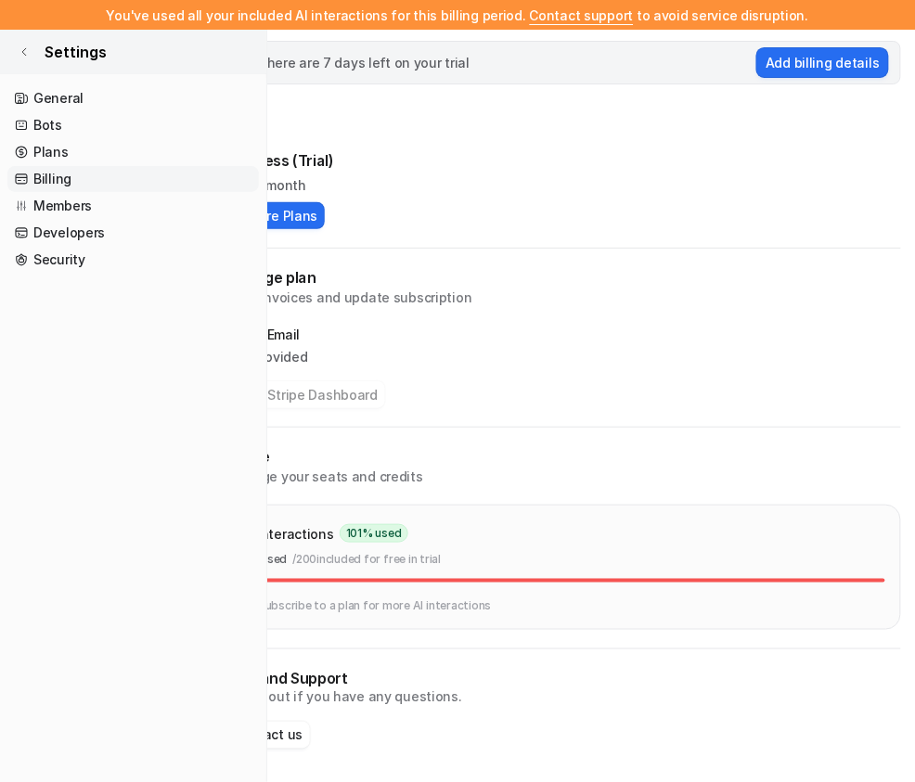
click at [26, 50] on icon at bounding box center [24, 51] width 11 height 11
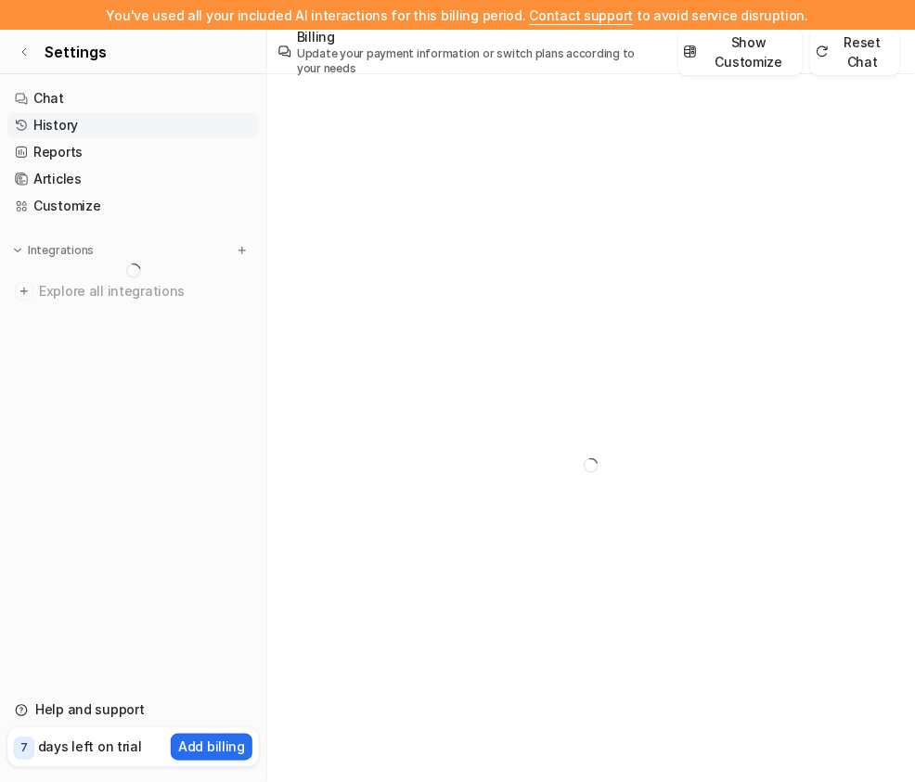
click at [78, 123] on link "History" at bounding box center [133, 125] width 252 height 26
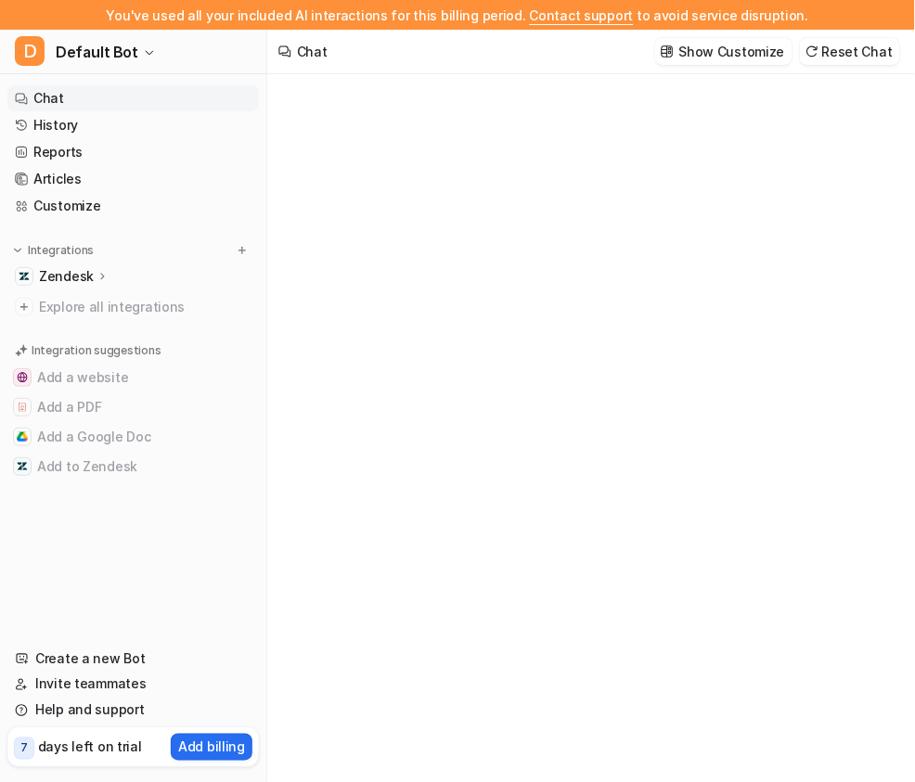
type textarea "**********"
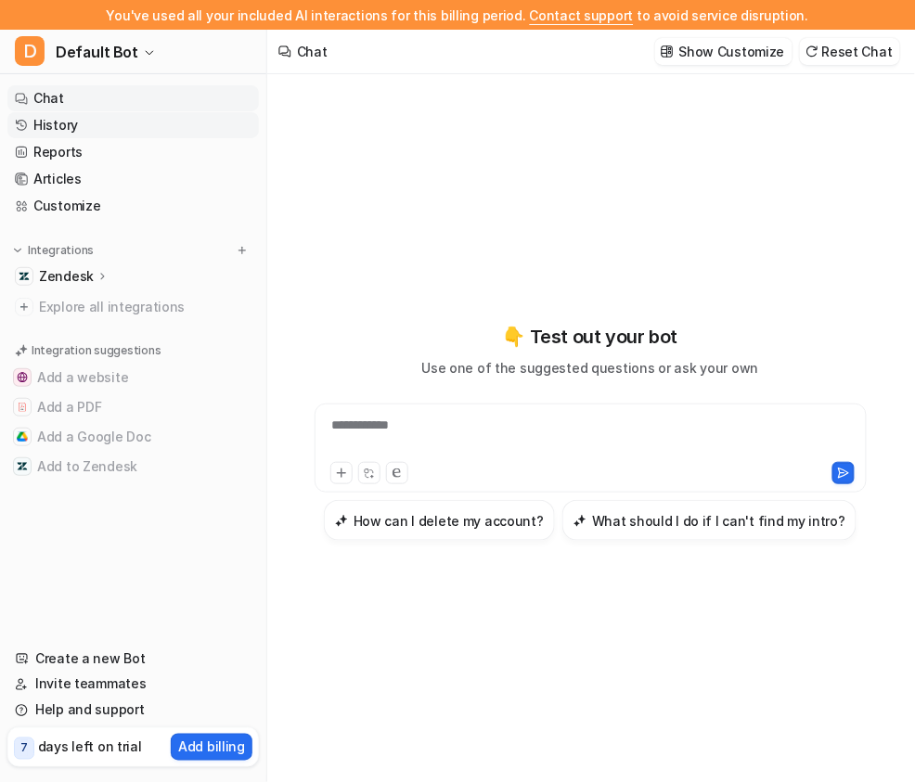
click at [127, 126] on link "History" at bounding box center [133, 125] width 252 height 26
click at [116, 121] on link "History" at bounding box center [133, 125] width 252 height 26
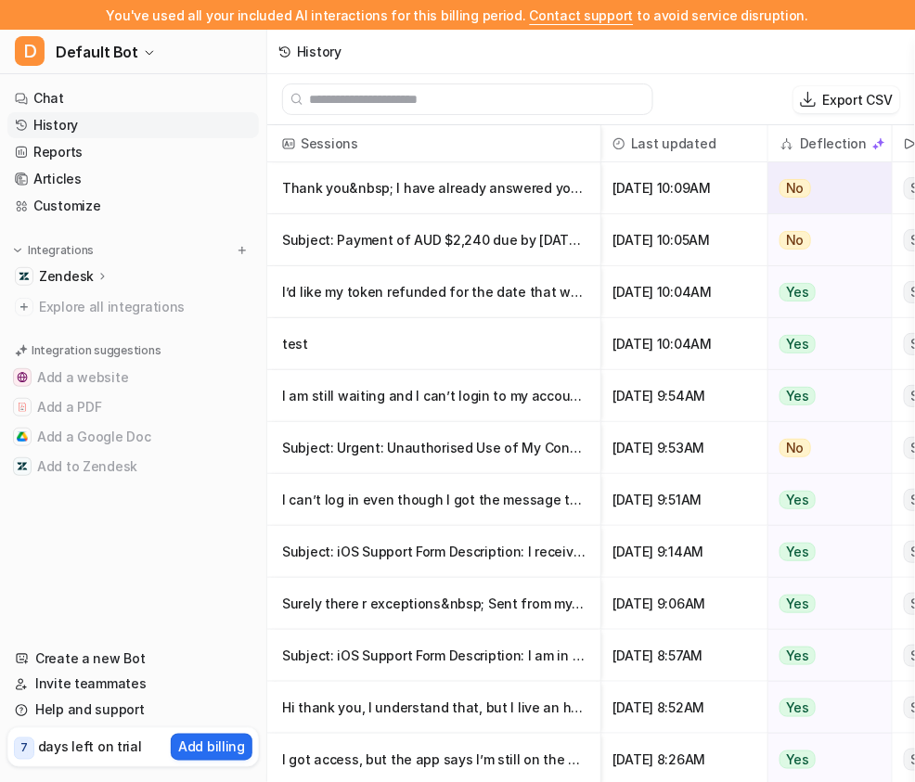
click at [500, 200] on p "Thank you&nbsp; I have already answered you previously but not a problem I can h" at bounding box center [434, 188] width 304 height 52
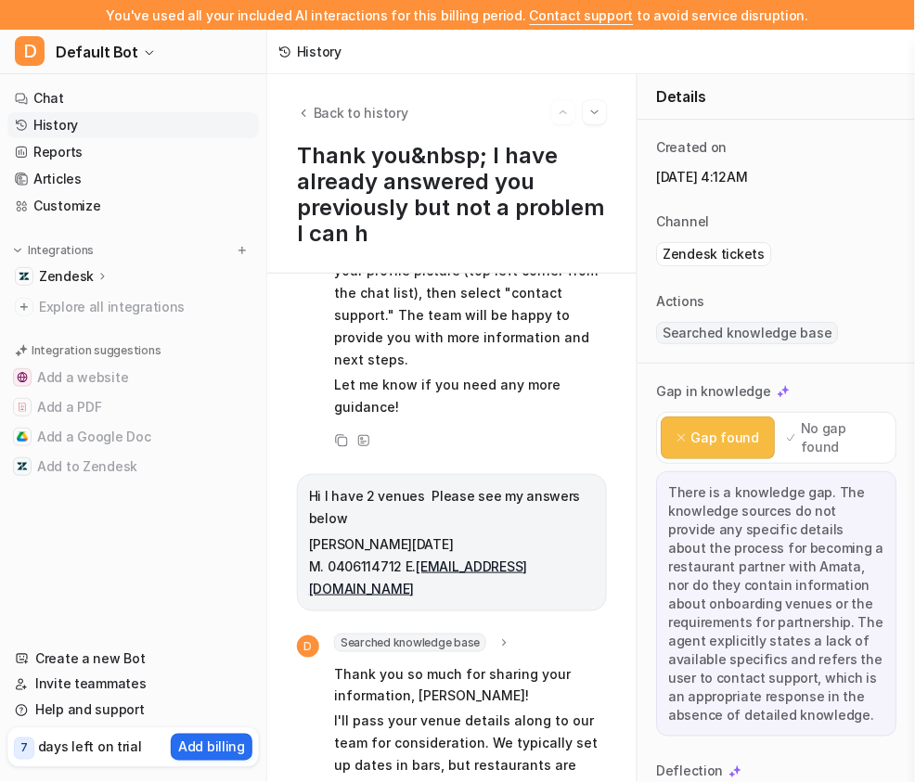
scroll to position [375, 0]
